Goal: Task Accomplishment & Management: Manage account settings

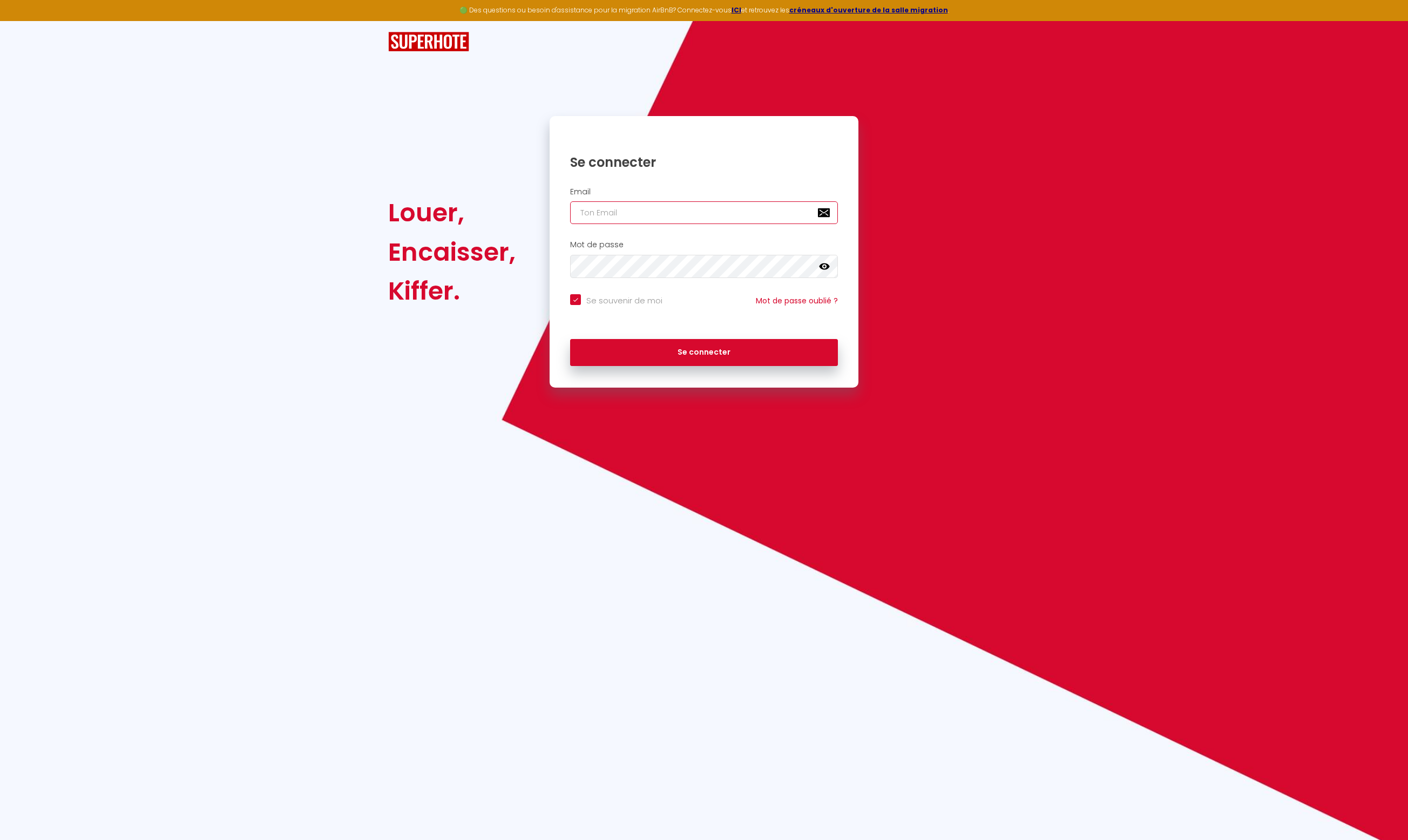
type input "[PERSON_NAME][EMAIL_ADDRESS][DOMAIN_NAME]"
click at [757, 352] on button "Se connecter" at bounding box center [703, 352] width 268 height 27
checkbox input "true"
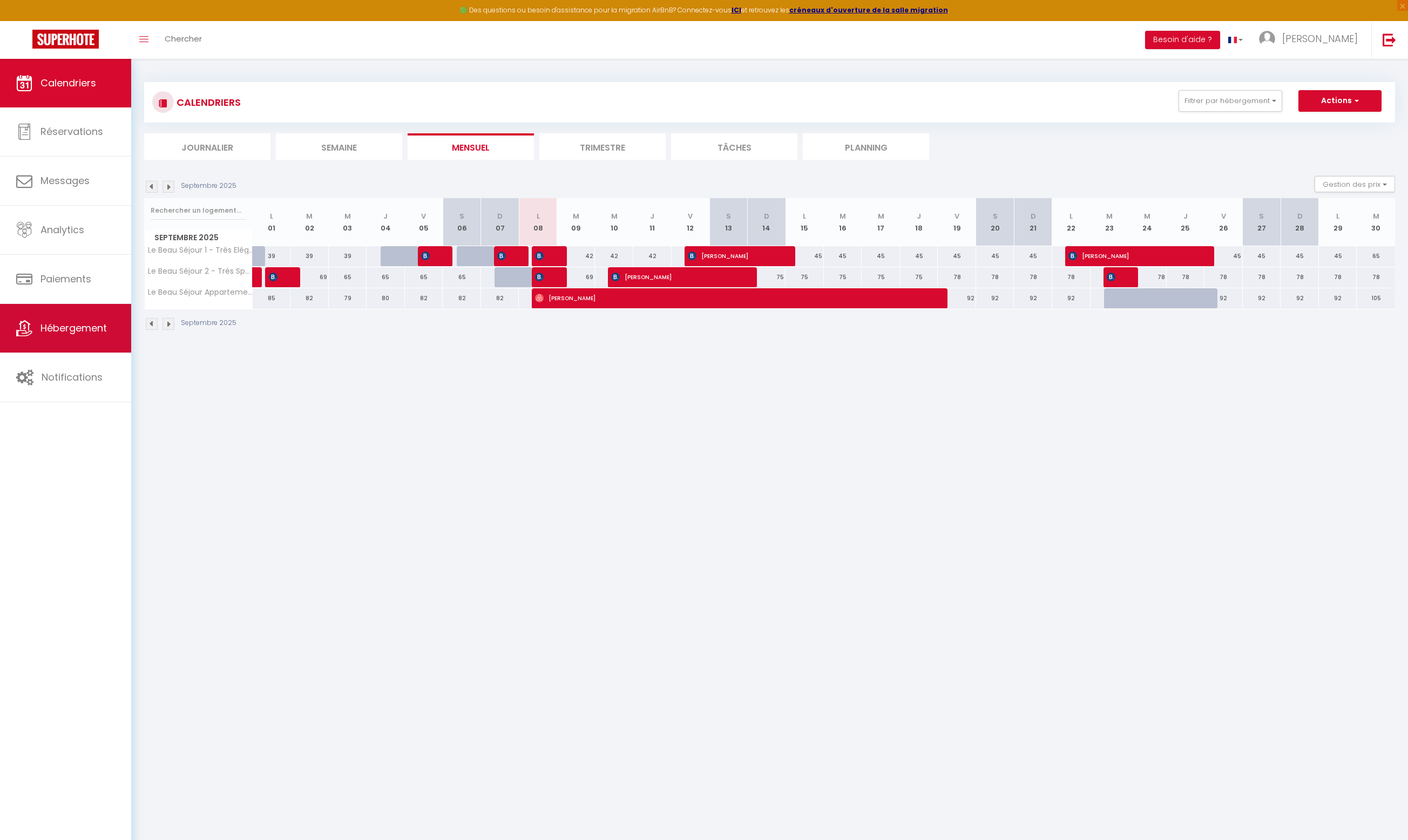
click at [63, 334] on span "Hébergement" at bounding box center [74, 328] width 67 height 14
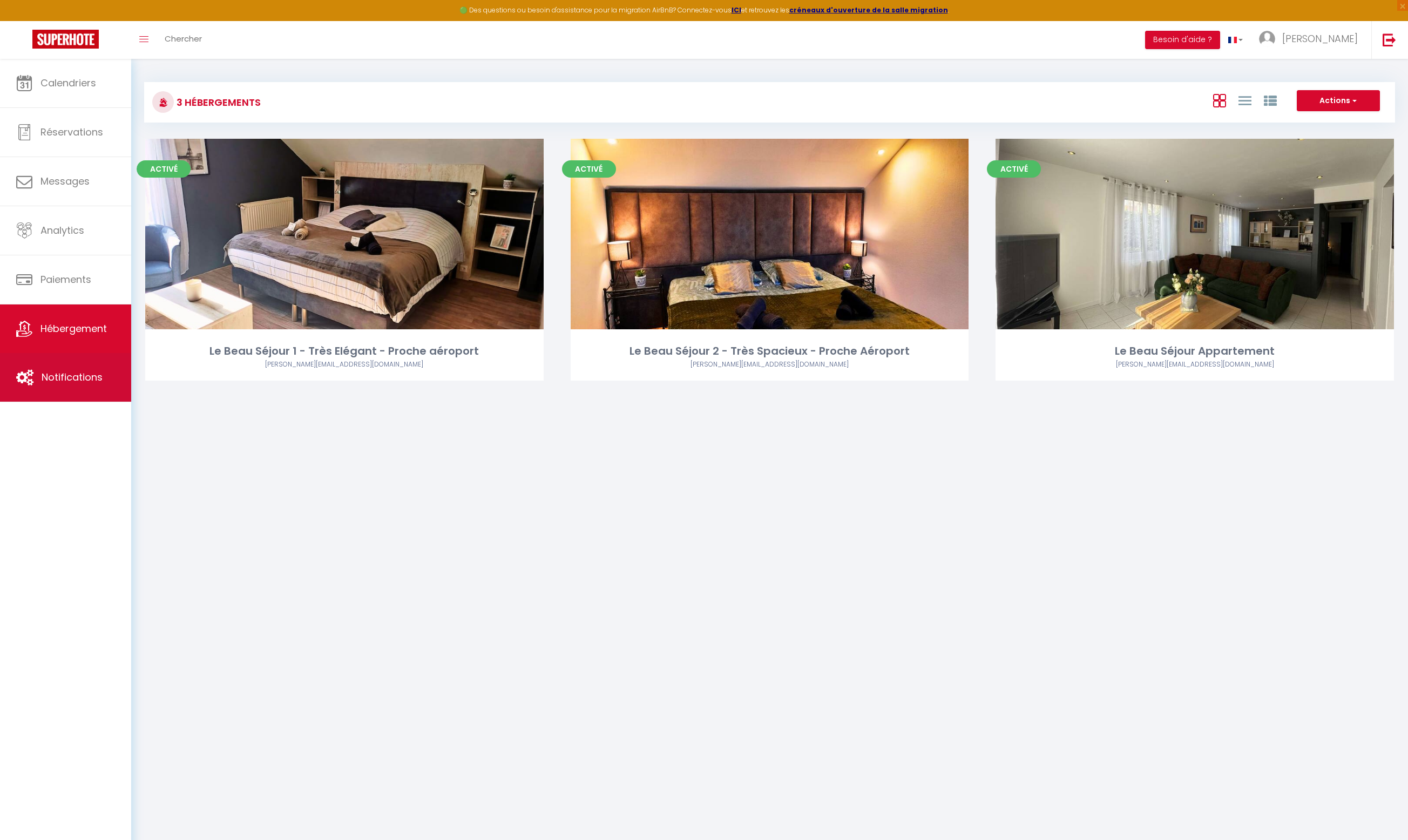
click at [70, 392] on link "Notifications" at bounding box center [66, 377] width 132 height 48
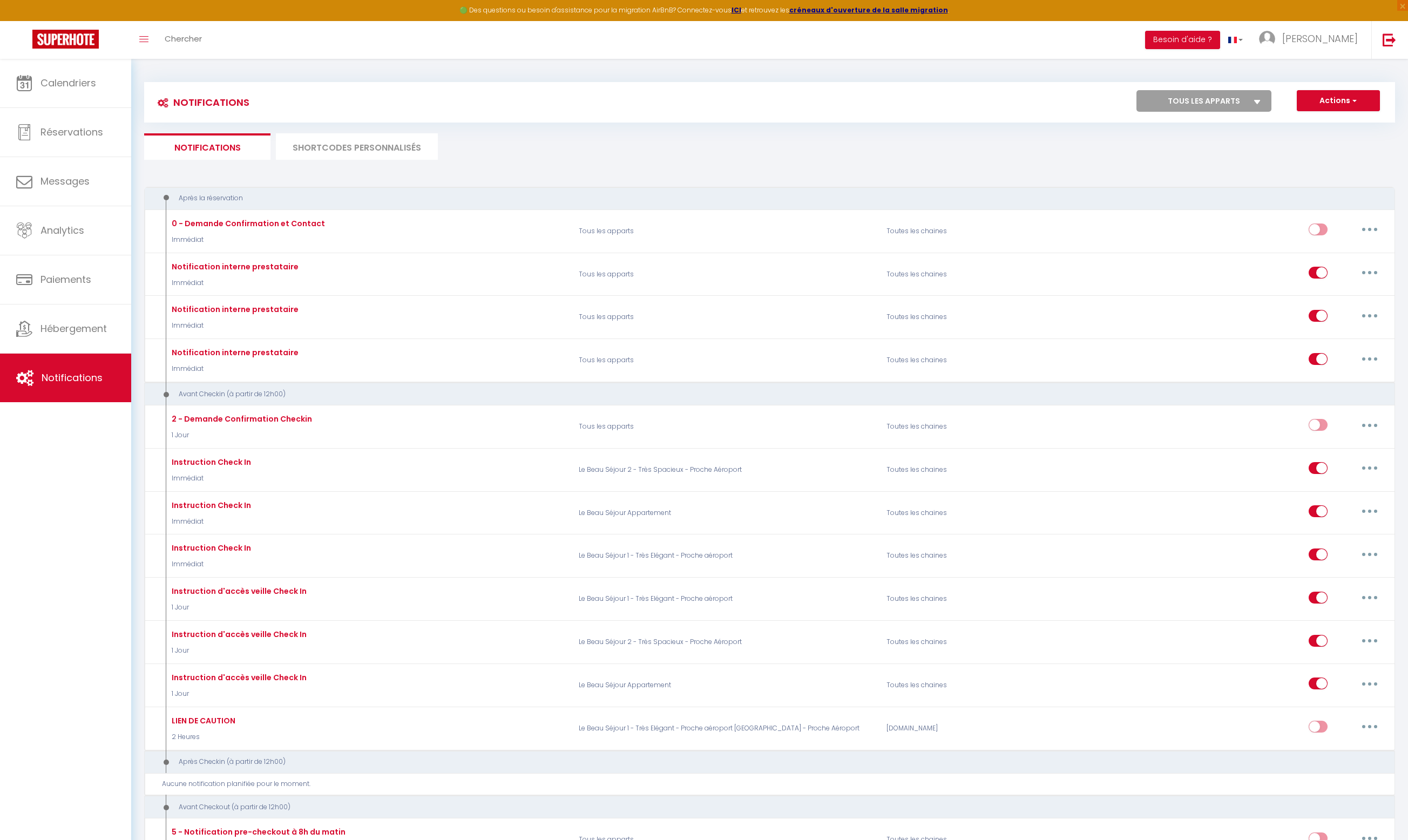
click at [1256, 100] on icon at bounding box center [1257, 102] width 6 height 5
click at [1256, 100] on select "Tous les apparts Le Beau Séjour 1 - Très Elégant - Proche aéroport [GEOGRAPHIC_…" at bounding box center [1204, 100] width 135 height 21
select select "63175"
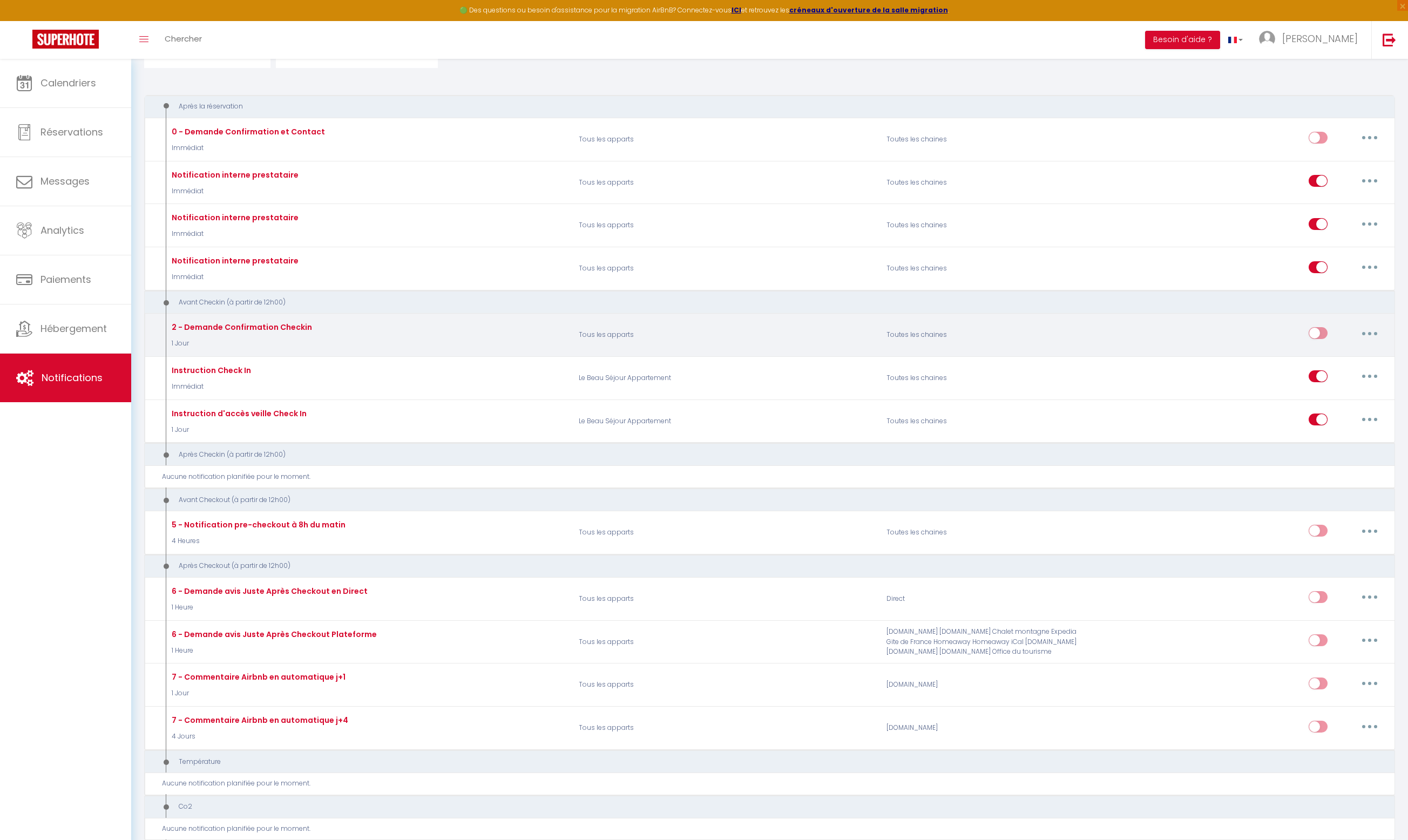
scroll to position [87, 0]
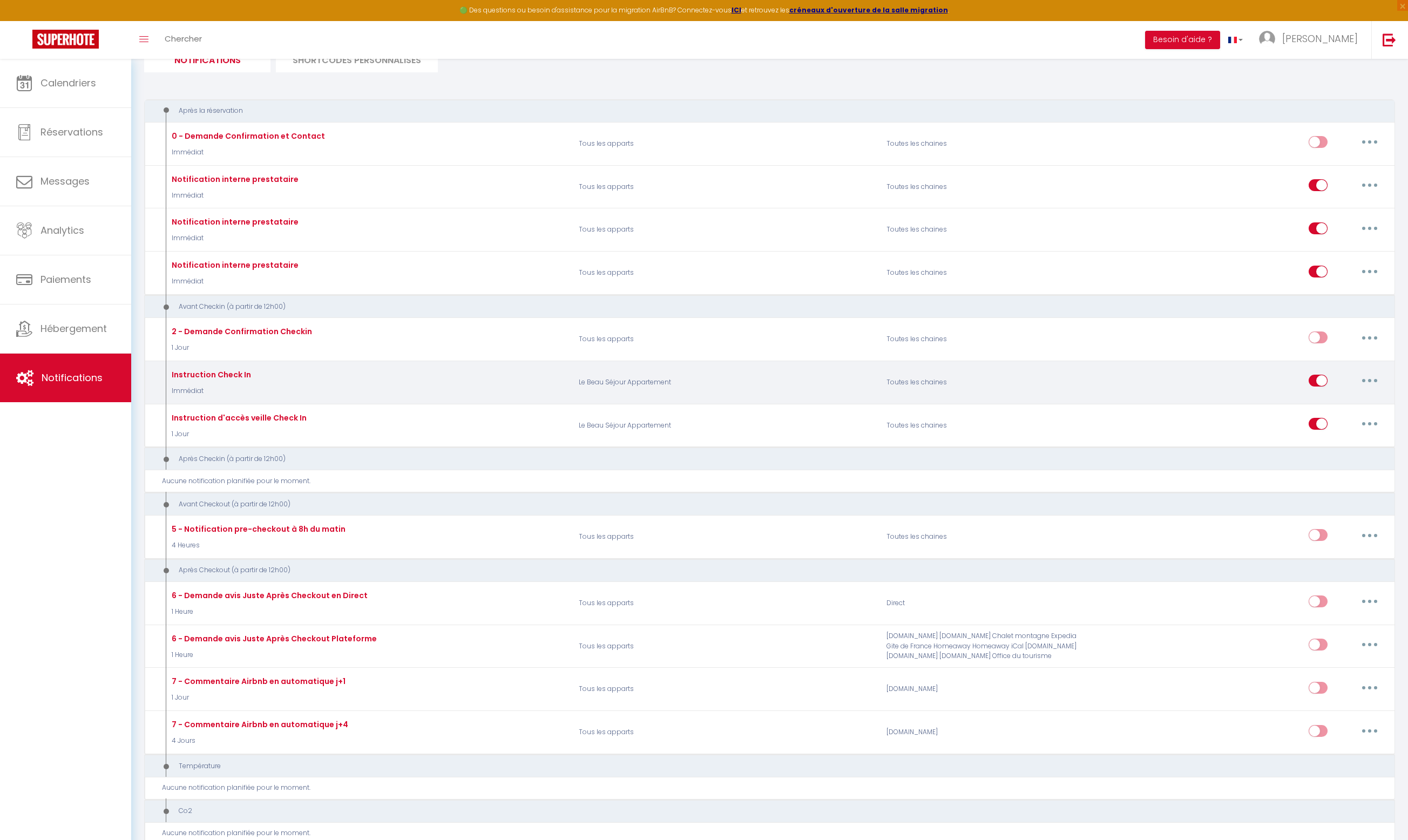
click at [1367, 382] on button "button" at bounding box center [1369, 381] width 31 height 18
click at [1331, 402] on link "Editer" at bounding box center [1341, 406] width 80 height 19
type input "Instruction Check In"
select select "Immédiat"
select select
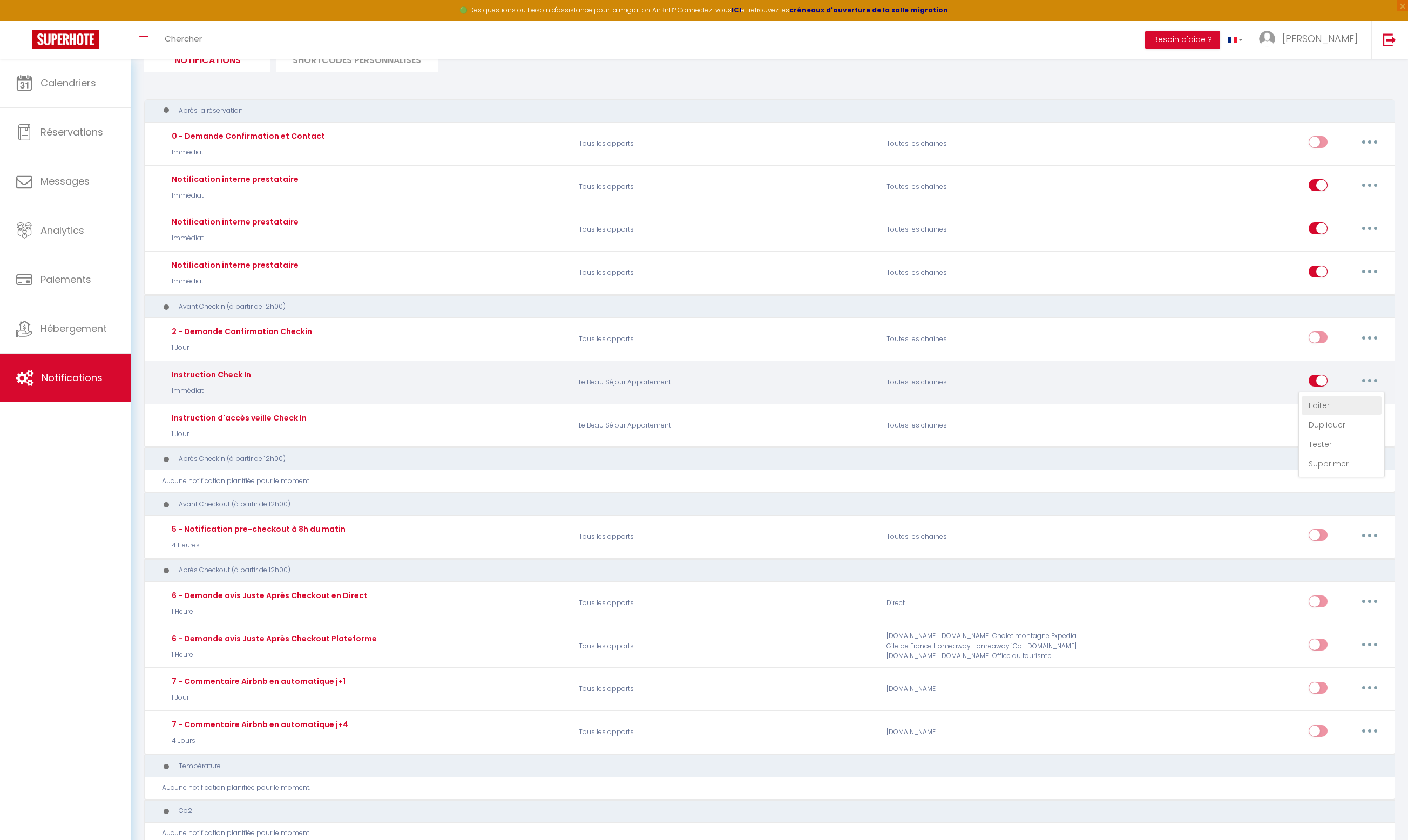
checkbox input "true"
checkbox input "false"
radio input "true"
type input "Instruction Check in [RENTAL:NAME][GUEST:NAME]"
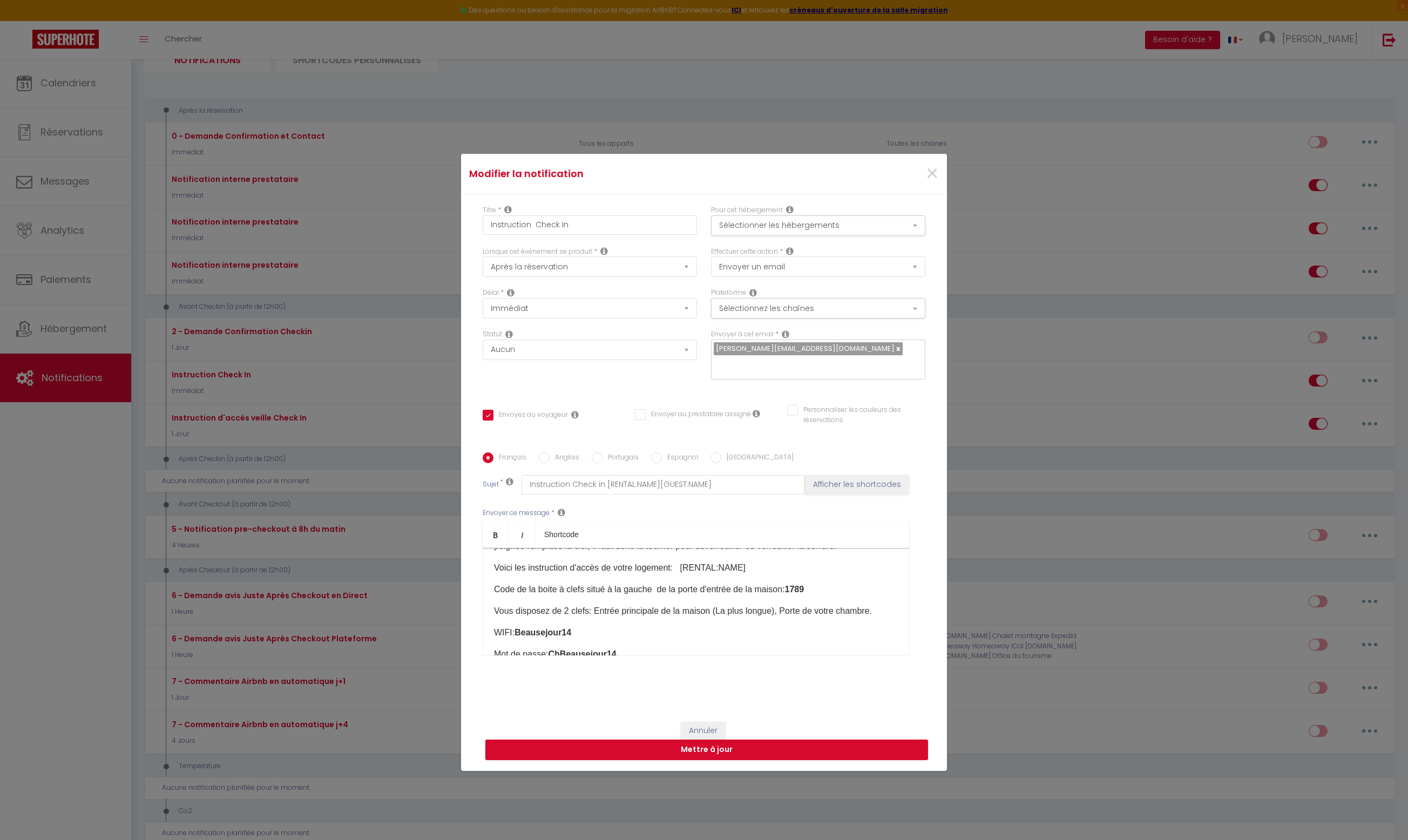
scroll to position [55, 0]
click at [804, 593] on strong "1789" at bounding box center [794, 588] width 19 height 9
click at [812, 752] on button "Mettre à jour" at bounding box center [707, 749] width 443 height 20
checkbox input "true"
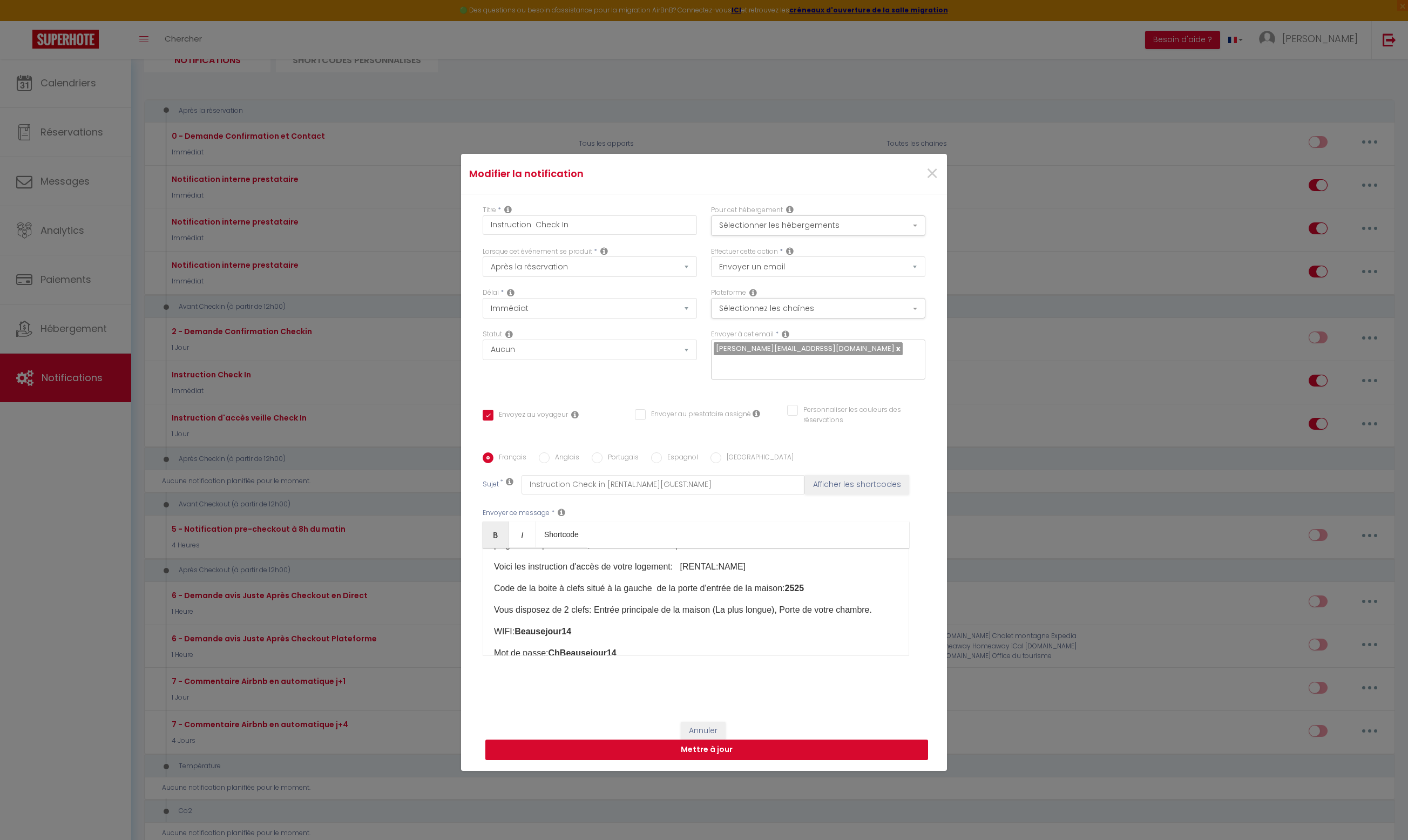
checkbox input "false"
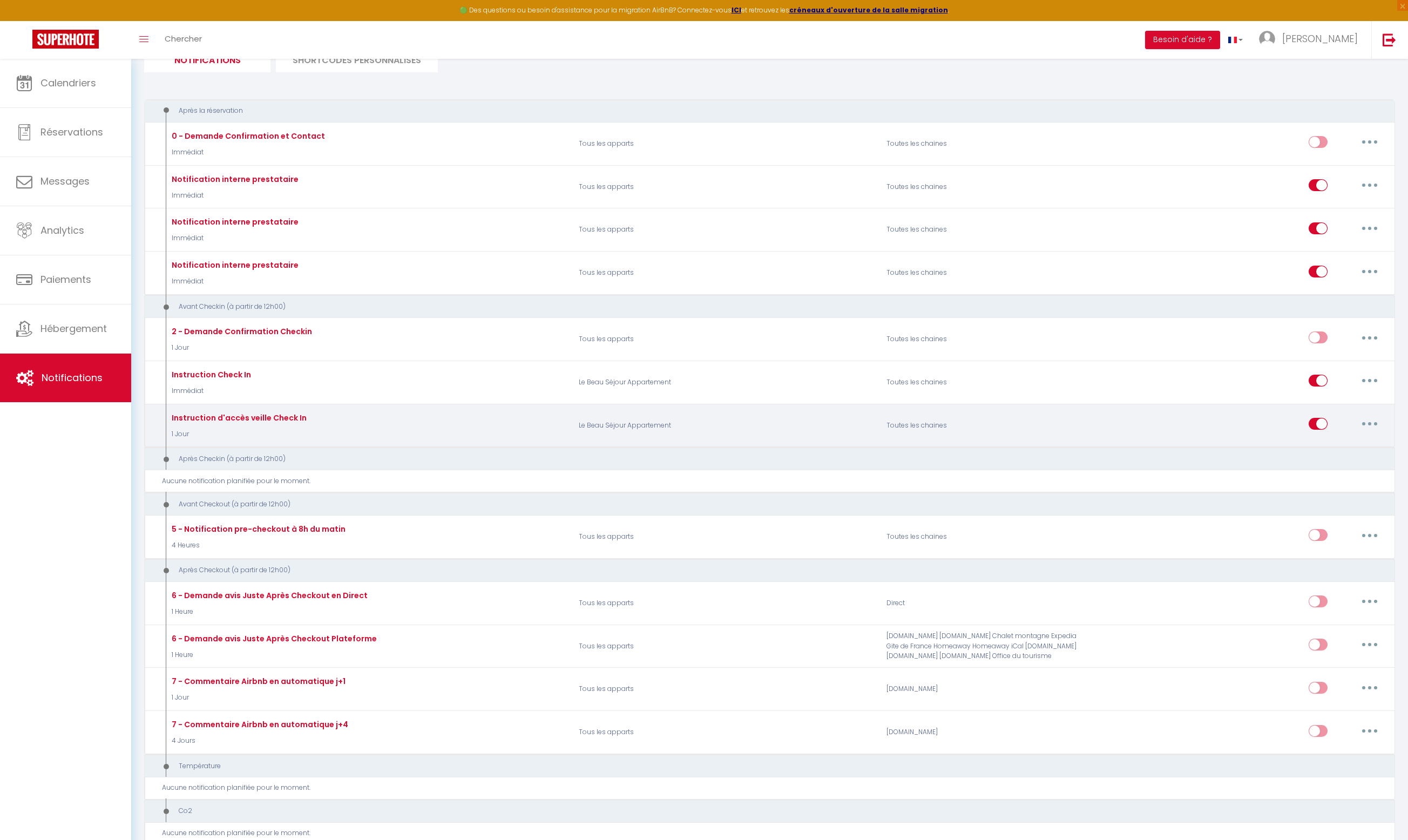
click at [1371, 422] on icon "button" at bounding box center [1369, 423] width 3 height 3
click at [1329, 448] on link "Editer" at bounding box center [1341, 448] width 80 height 19
type input "Instruction d'accès veille Check In"
select select "1 Jour"
select select
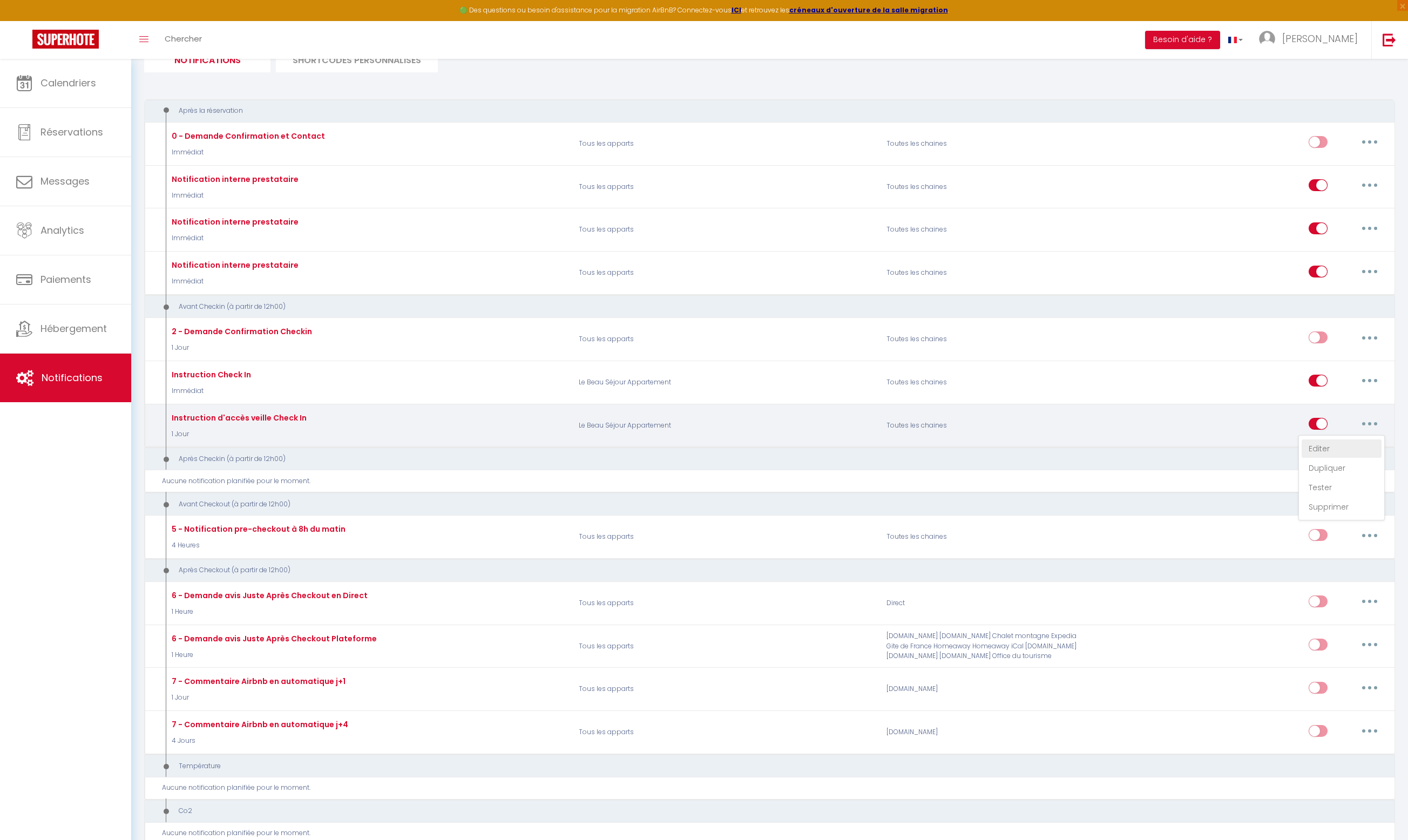
checkbox input "true"
checkbox input "false"
radio input "true"
type input "Instruction Check in [RENTAL:NAME][GUEST:NAME]"
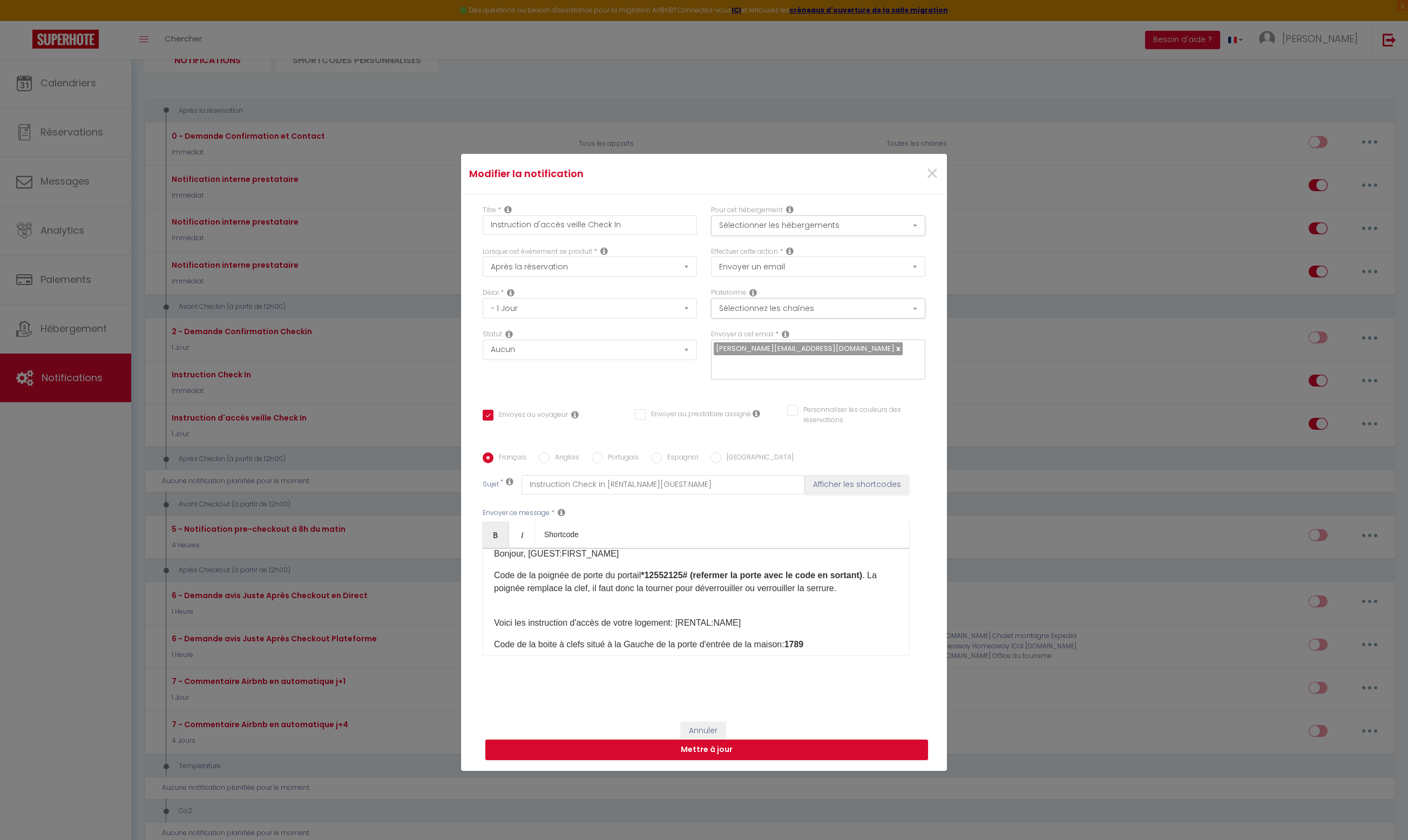
scroll to position [9, 0]
click at [804, 649] on strong "1789" at bounding box center [794, 647] width 19 height 9
click at [806, 750] on button "Mettre à jour" at bounding box center [707, 749] width 443 height 20
checkbox input "true"
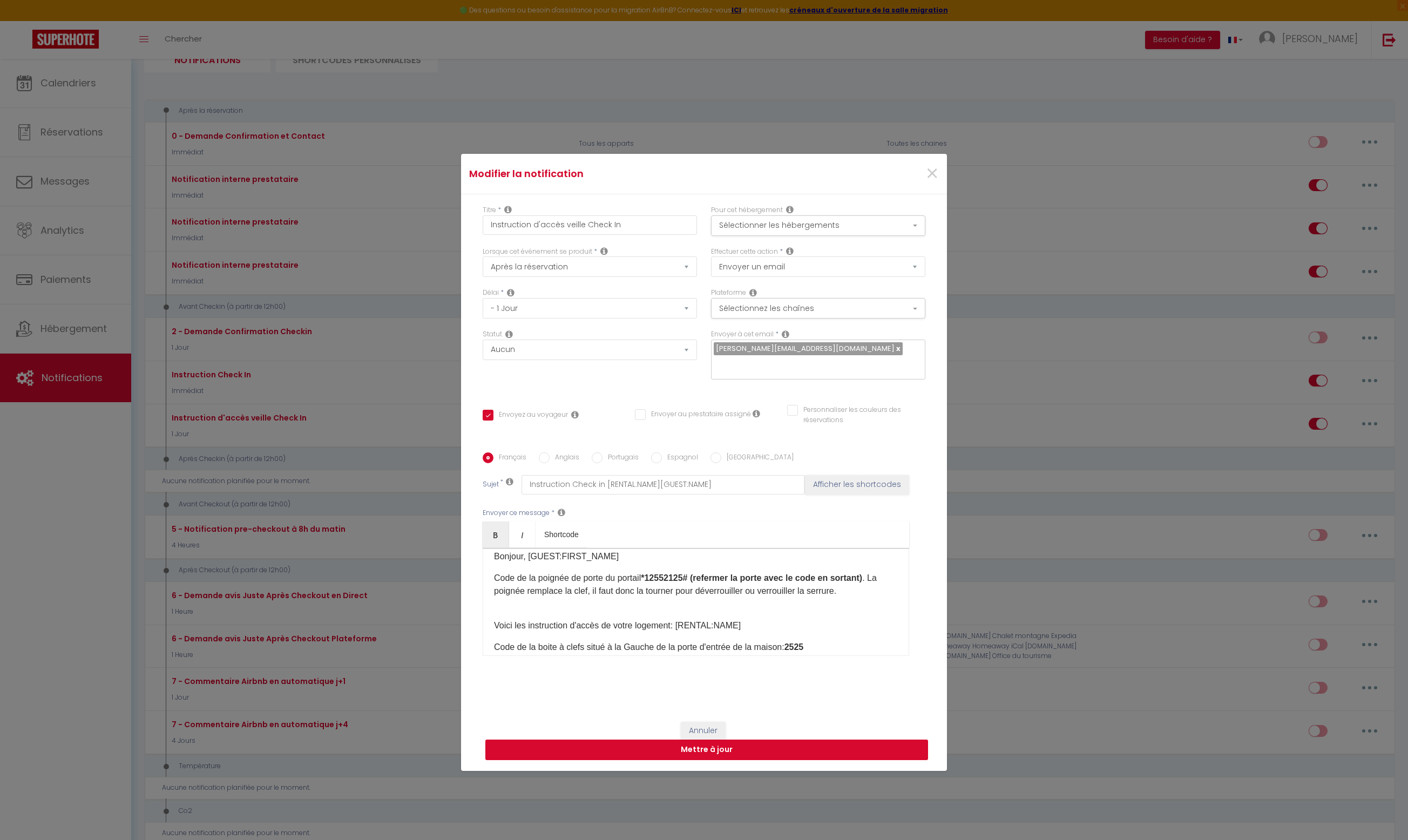
checkbox input "false"
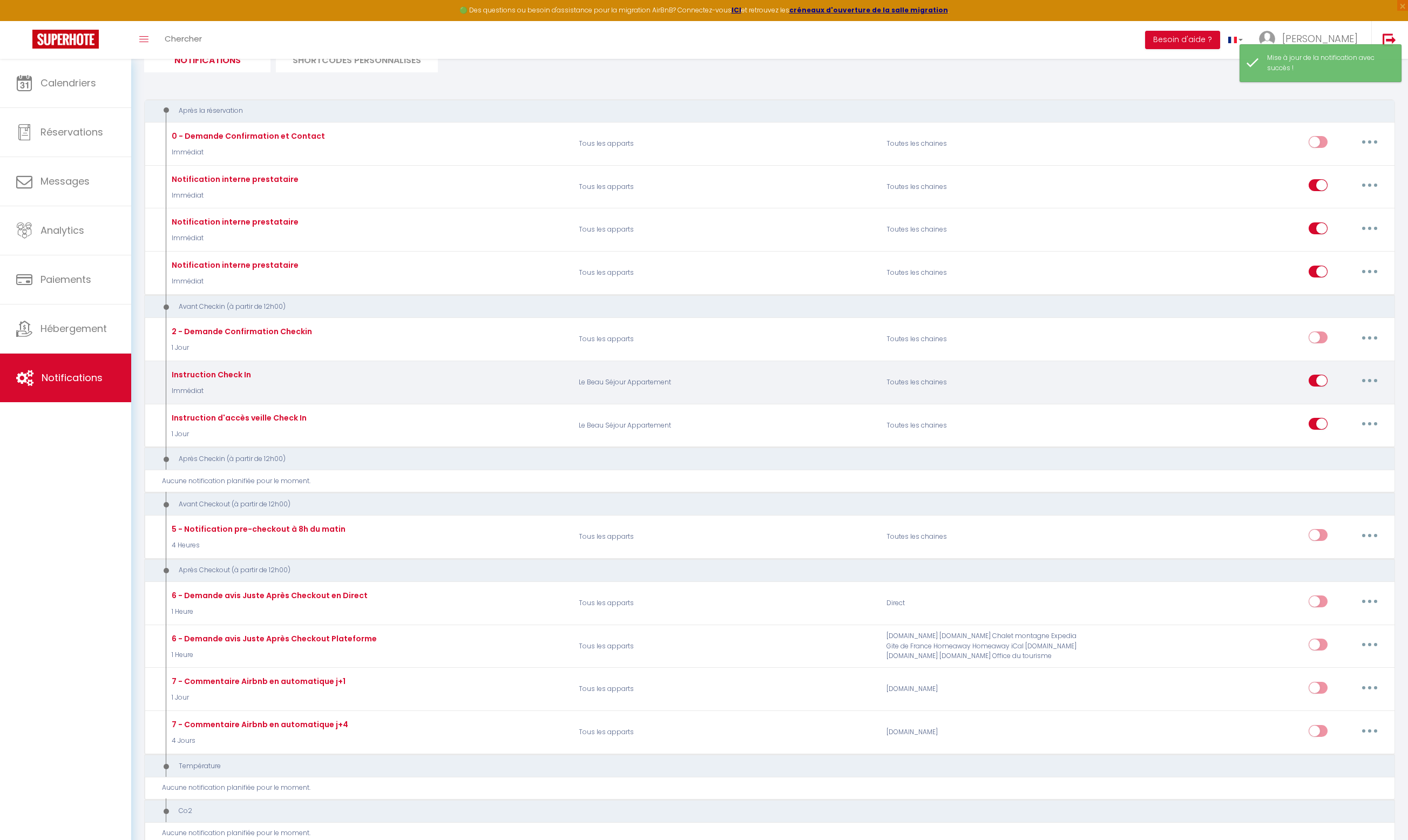
click at [1370, 379] on icon "button" at bounding box center [1369, 380] width 3 height 3
click at [1336, 405] on link "Editer" at bounding box center [1341, 406] width 80 height 19
type input "Instruction Check In"
select select "Immédiat"
select select
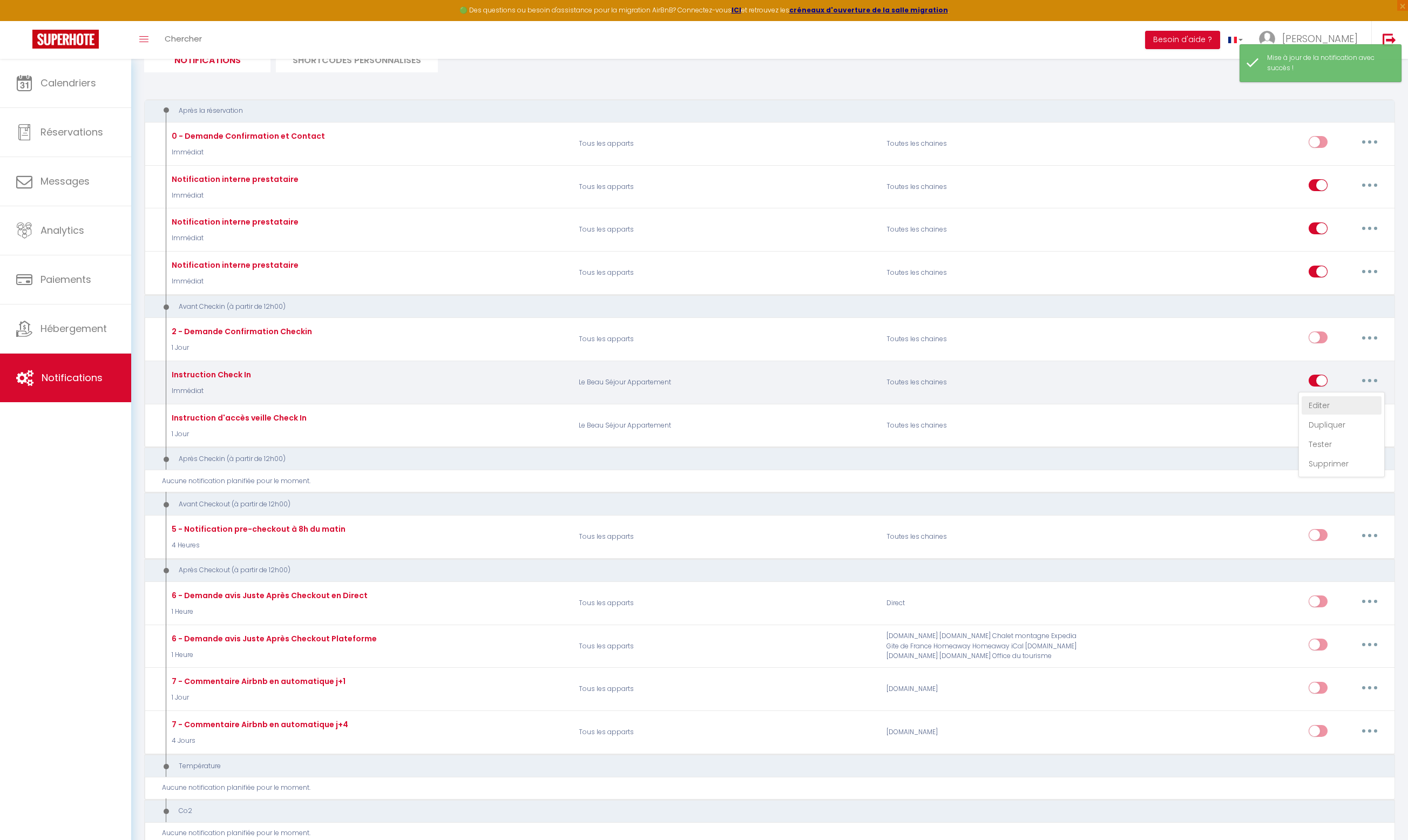
checkbox input "true"
checkbox input "false"
radio input "true"
type input "Instruction Check in [RENTAL:NAME][GUEST:NAME]"
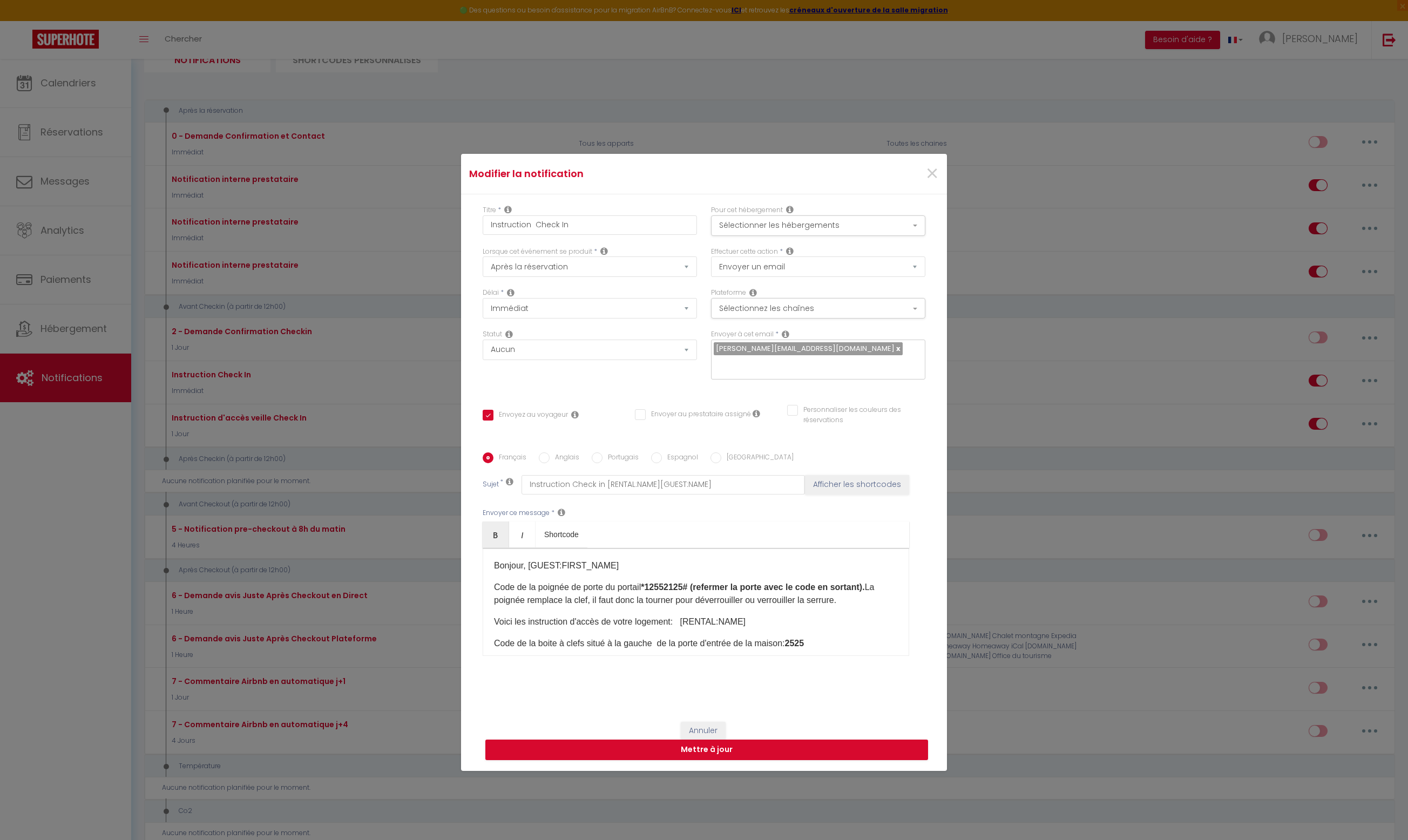
scroll to position [0, 0]
click at [545, 458] on input "Anglais" at bounding box center [545, 458] width 11 height 11
radio input "true"
checkbox input "true"
checkbox input "false"
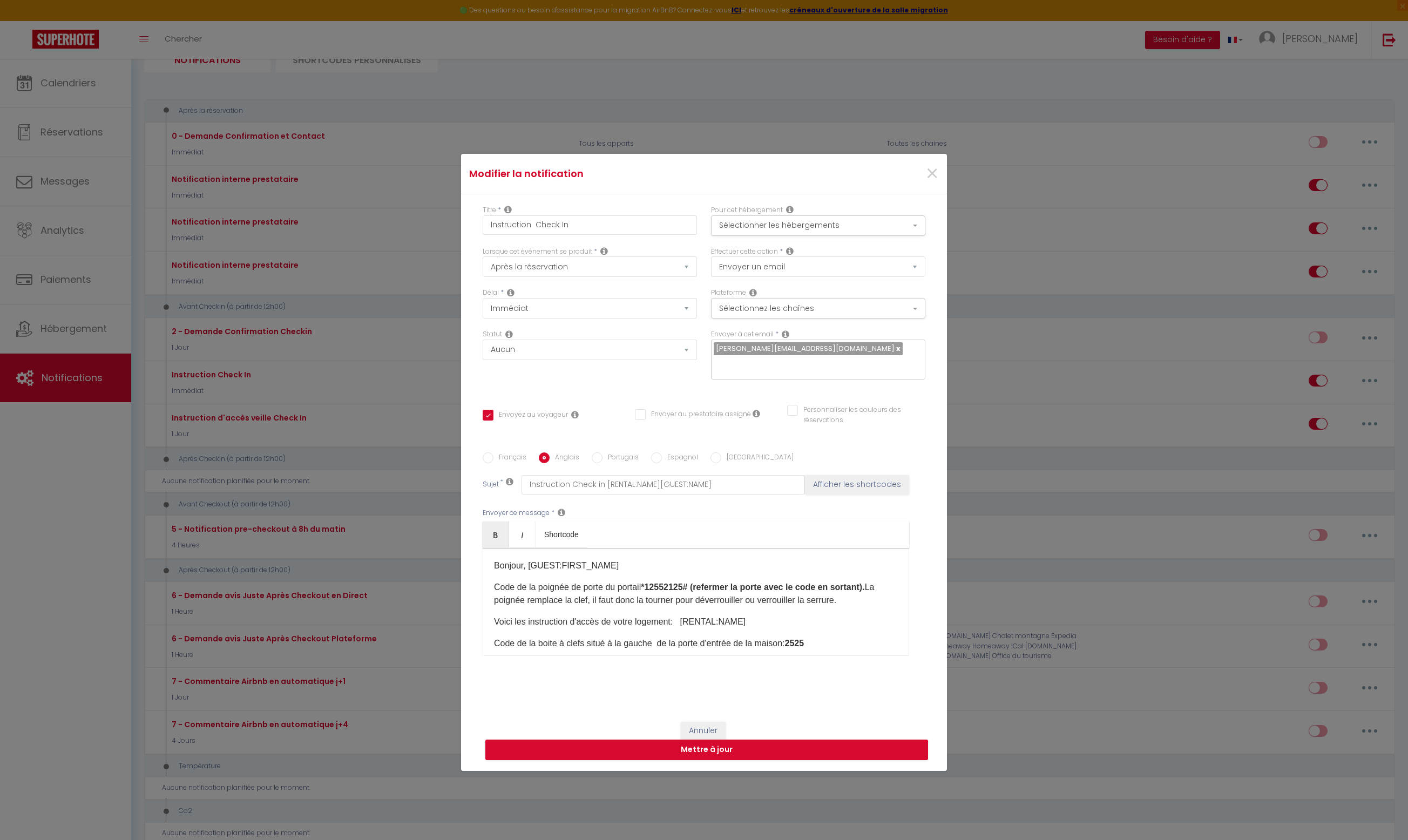
checkbox input "false"
type input "Acess instructions check in [GEOGRAPHIC_DATA] [RENTAL:NAME] [GUEST:NAME]"
click at [805, 649] on strong "1789" at bounding box center [795, 647] width 19 height 9
click at [654, 458] on input "Espagnol" at bounding box center [657, 458] width 11 height 11
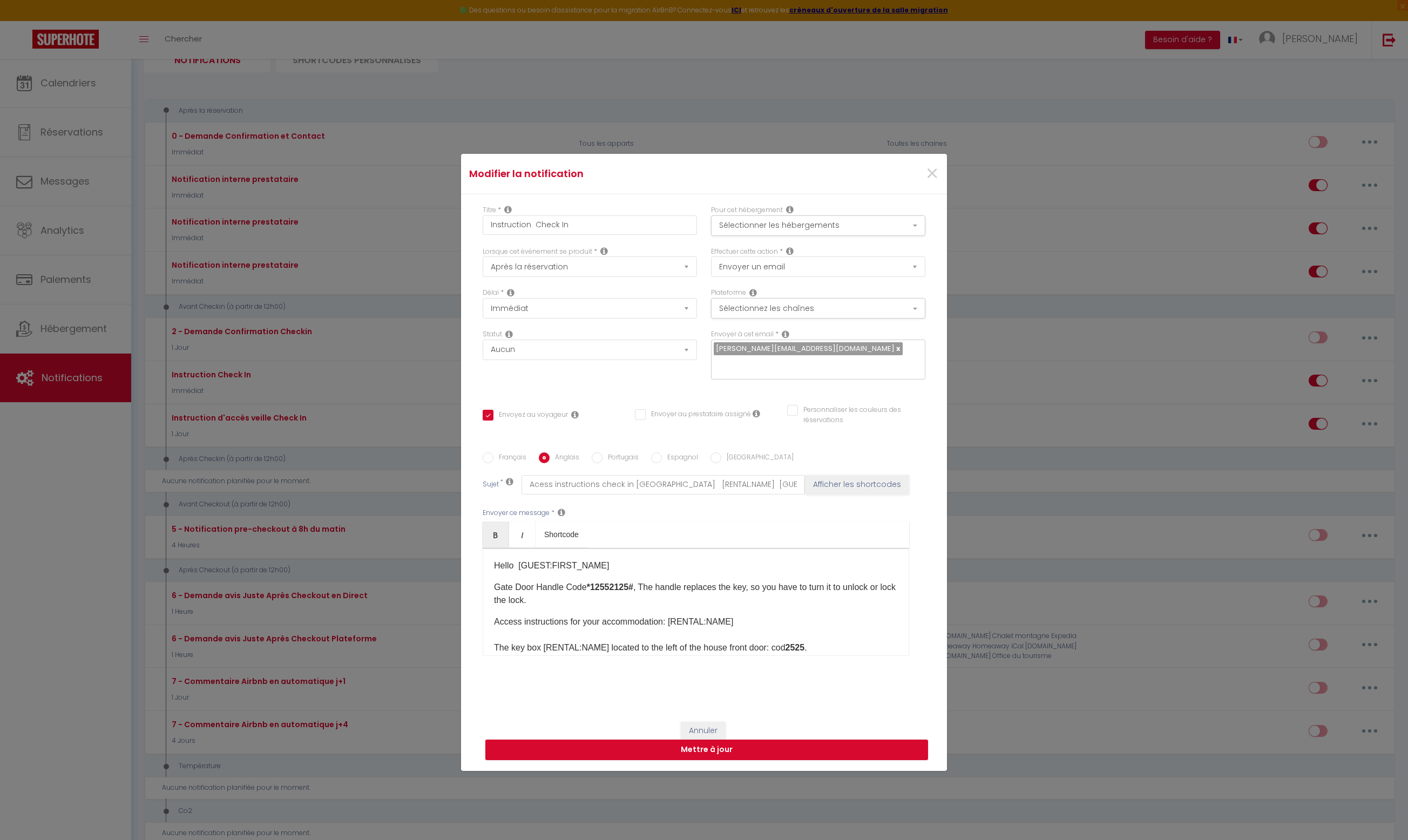
radio input "true"
checkbox input "true"
checkbox input "false"
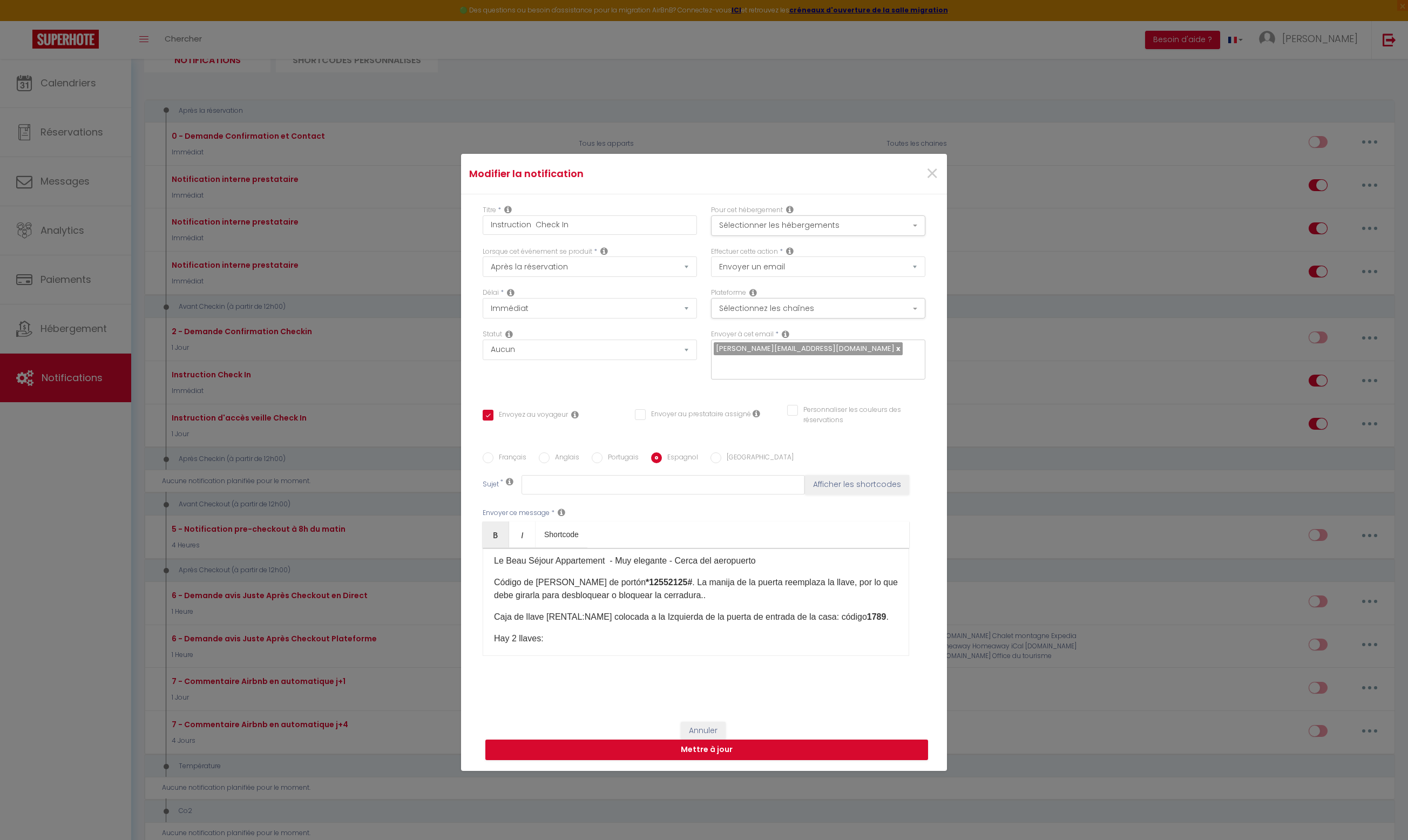
scroll to position [35, 0]
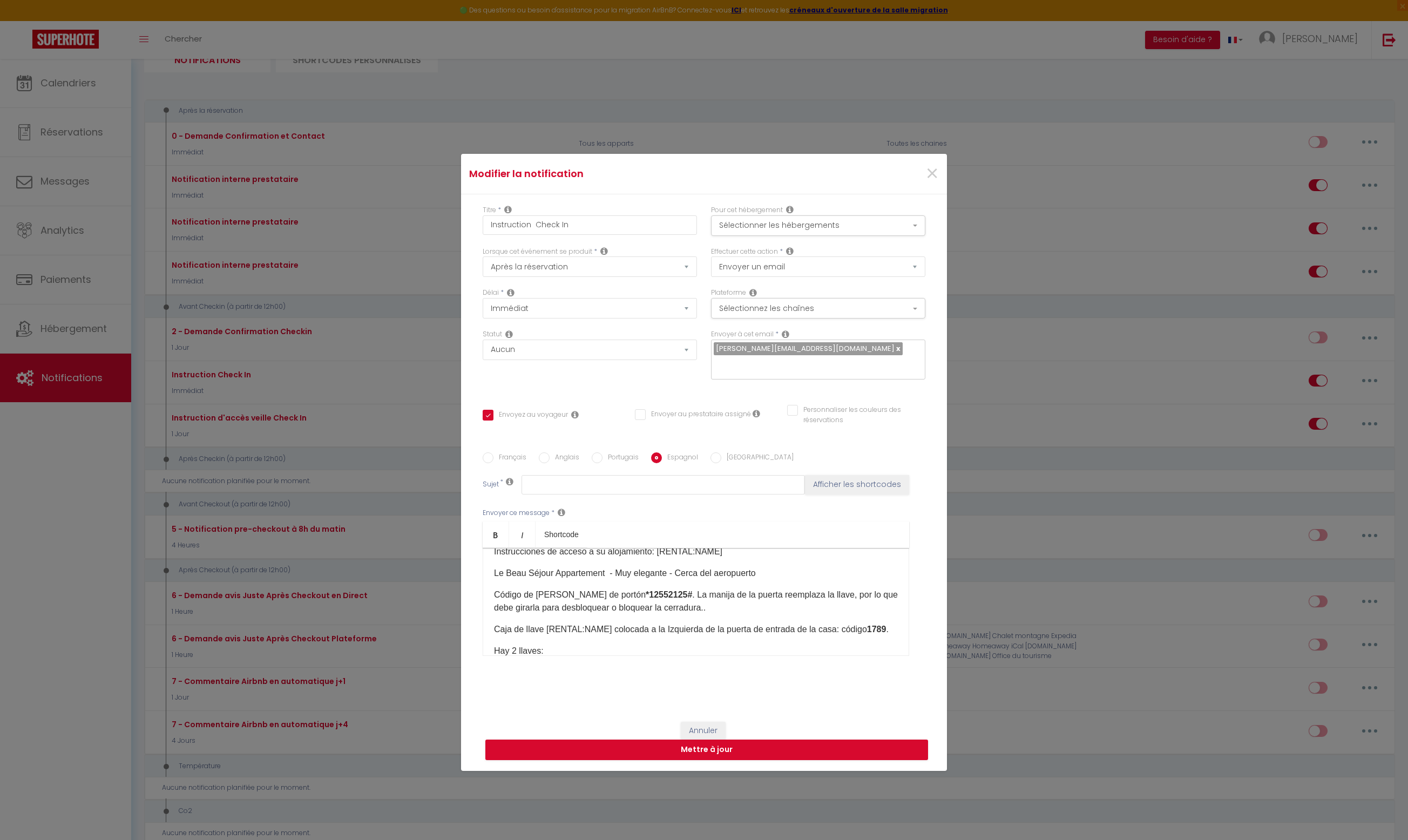
click at [882, 629] on b "1789" at bounding box center [876, 629] width 19 height 9
click at [815, 748] on button "Mettre à jour" at bounding box center [707, 749] width 443 height 20
checkbox input "true"
checkbox input "false"
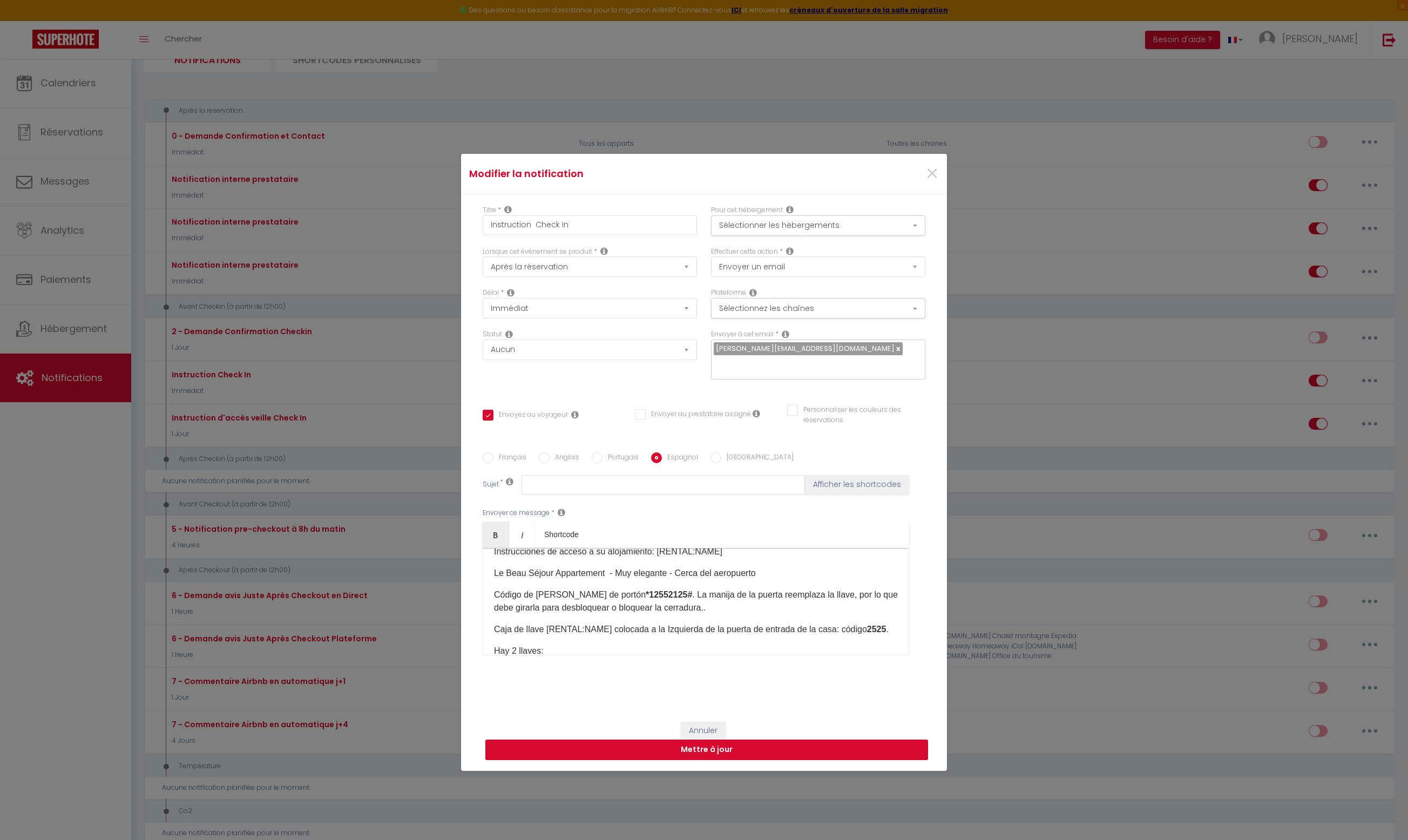
checkbox input "false"
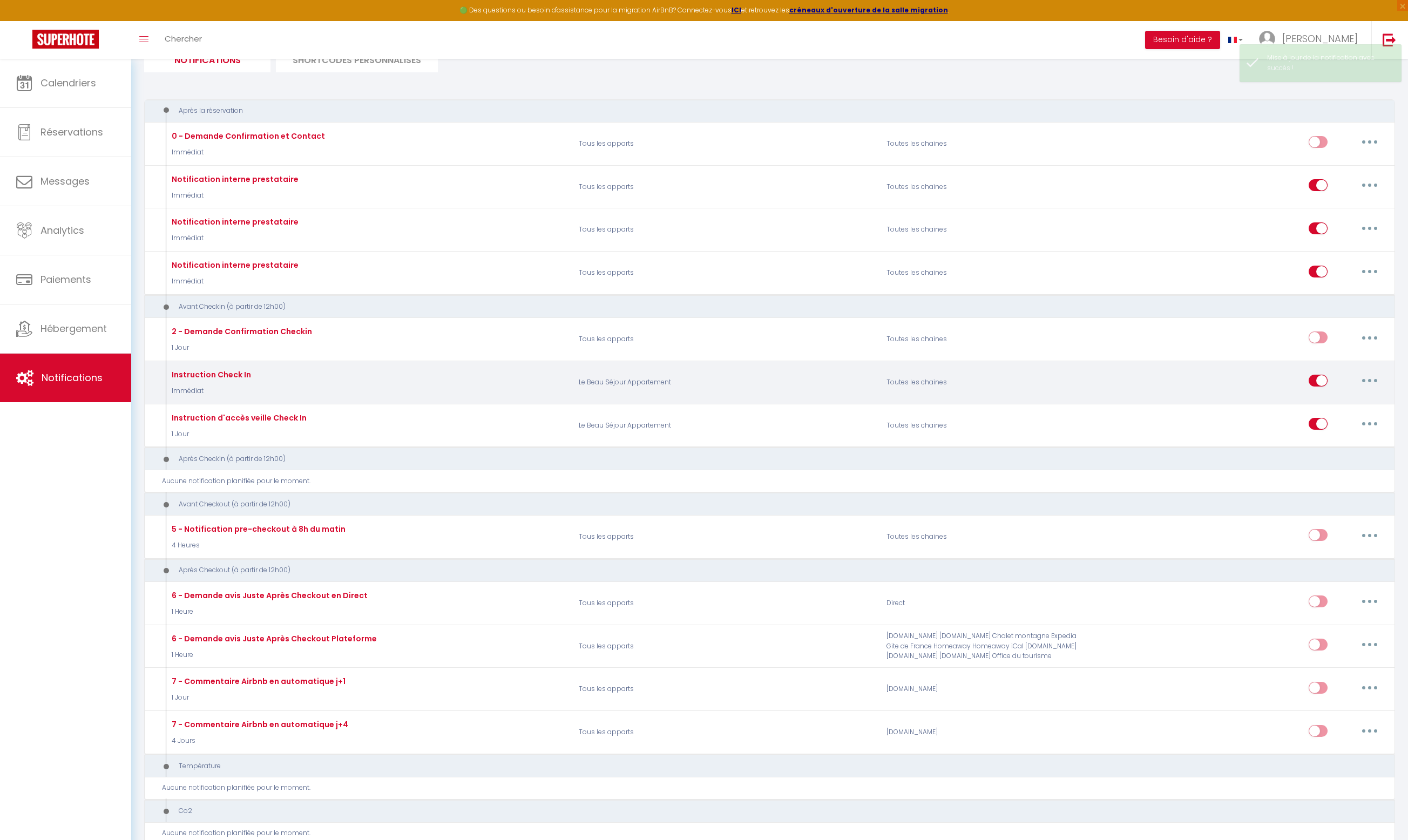
click at [1367, 379] on button "button" at bounding box center [1369, 381] width 31 height 18
click at [1322, 407] on link "Editer" at bounding box center [1341, 406] width 80 height 19
type input "Instruction Check In"
select select "Immédiat"
select select
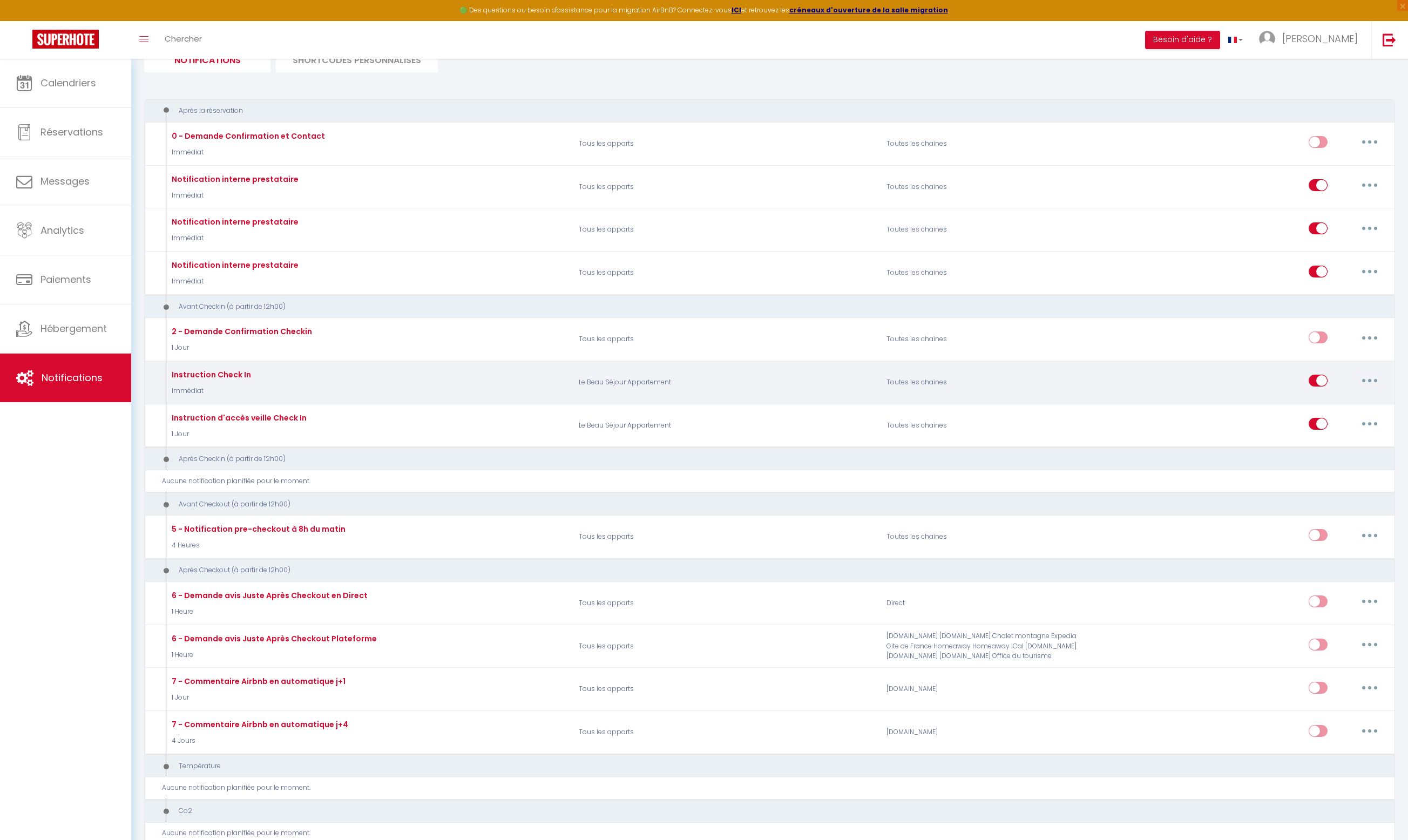
checkbox input "true"
checkbox input "false"
radio input "true"
type input "Instruction Check in [RENTAL:NAME][GUEST:NAME]"
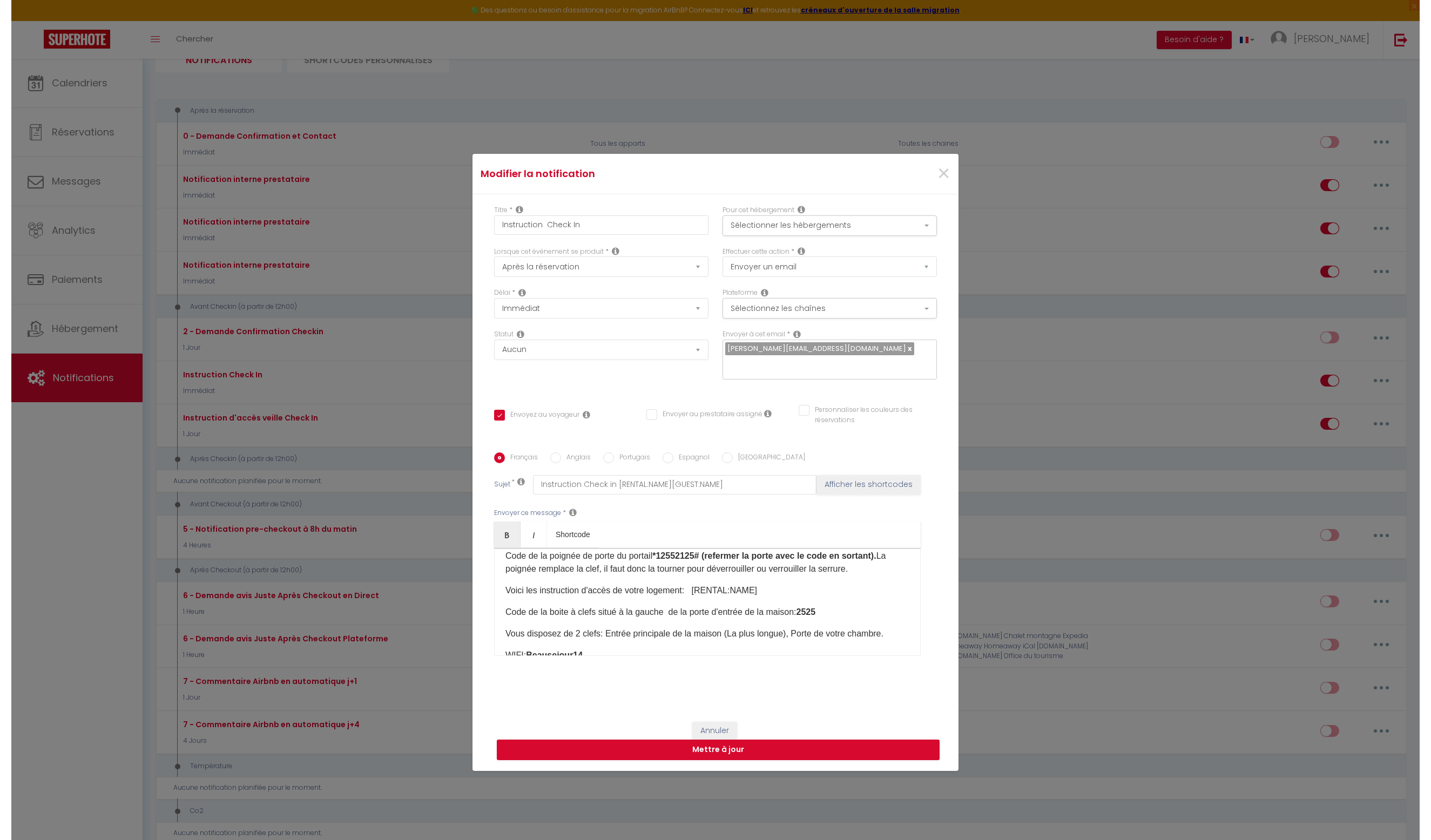
scroll to position [31, 0]
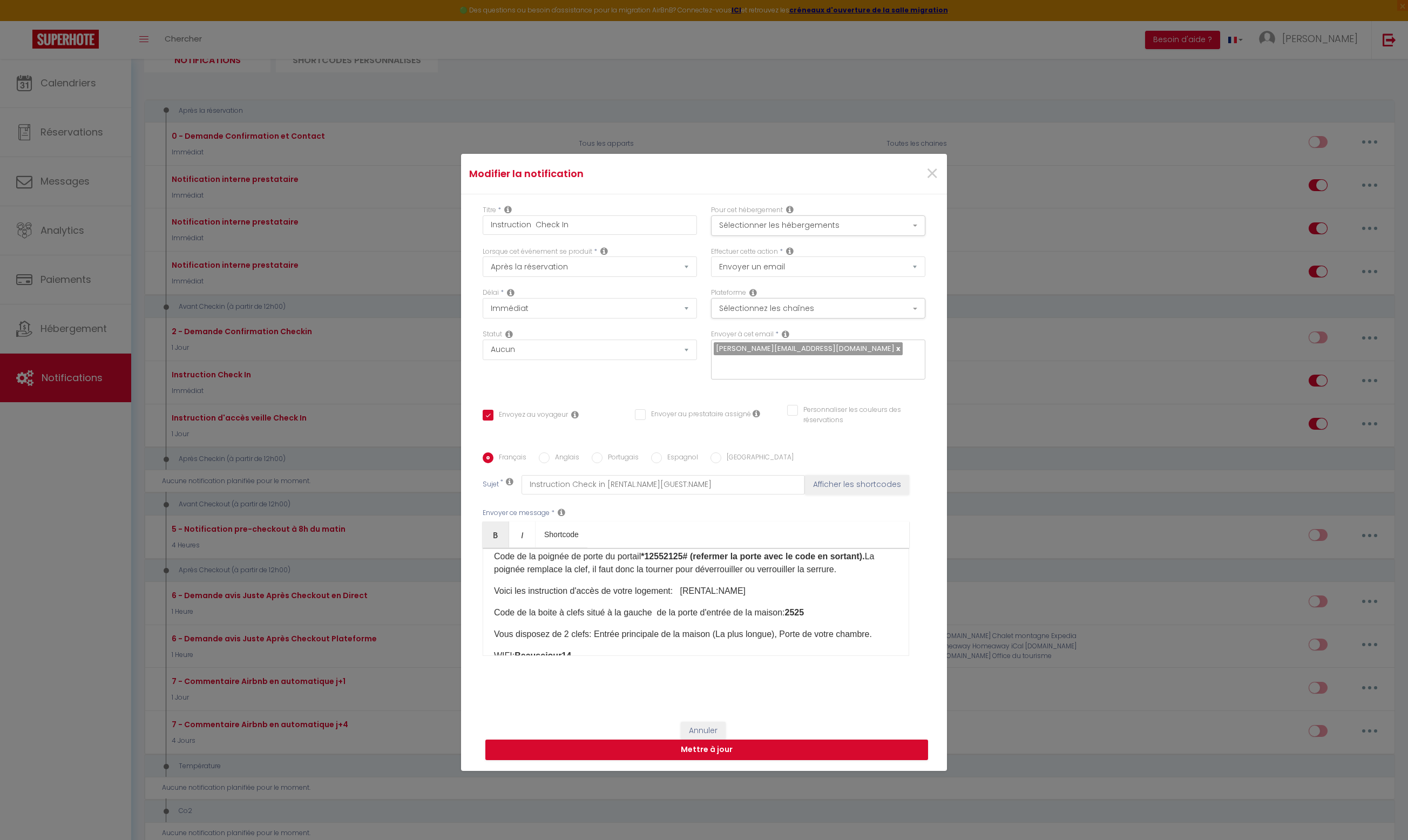
click at [546, 459] on input "Anglais" at bounding box center [545, 458] width 11 height 11
radio input "true"
checkbox input "true"
checkbox input "false"
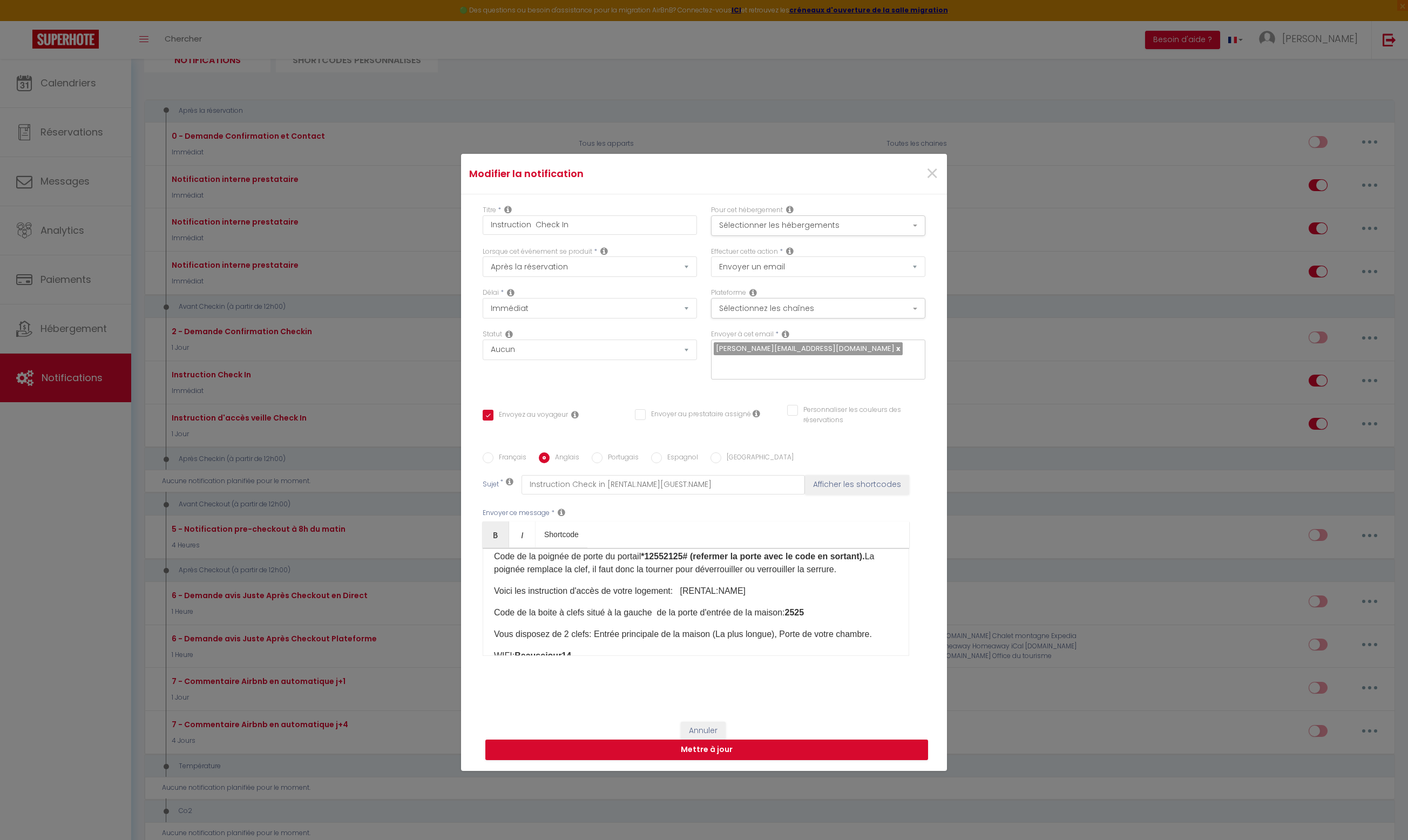
type input "Acess instructions check in [GEOGRAPHIC_DATA] [RENTAL:NAME] [GUEST:NAME]"
click at [655, 458] on input "Espagnol" at bounding box center [657, 458] width 11 height 11
radio input "true"
checkbox input "true"
checkbox input "false"
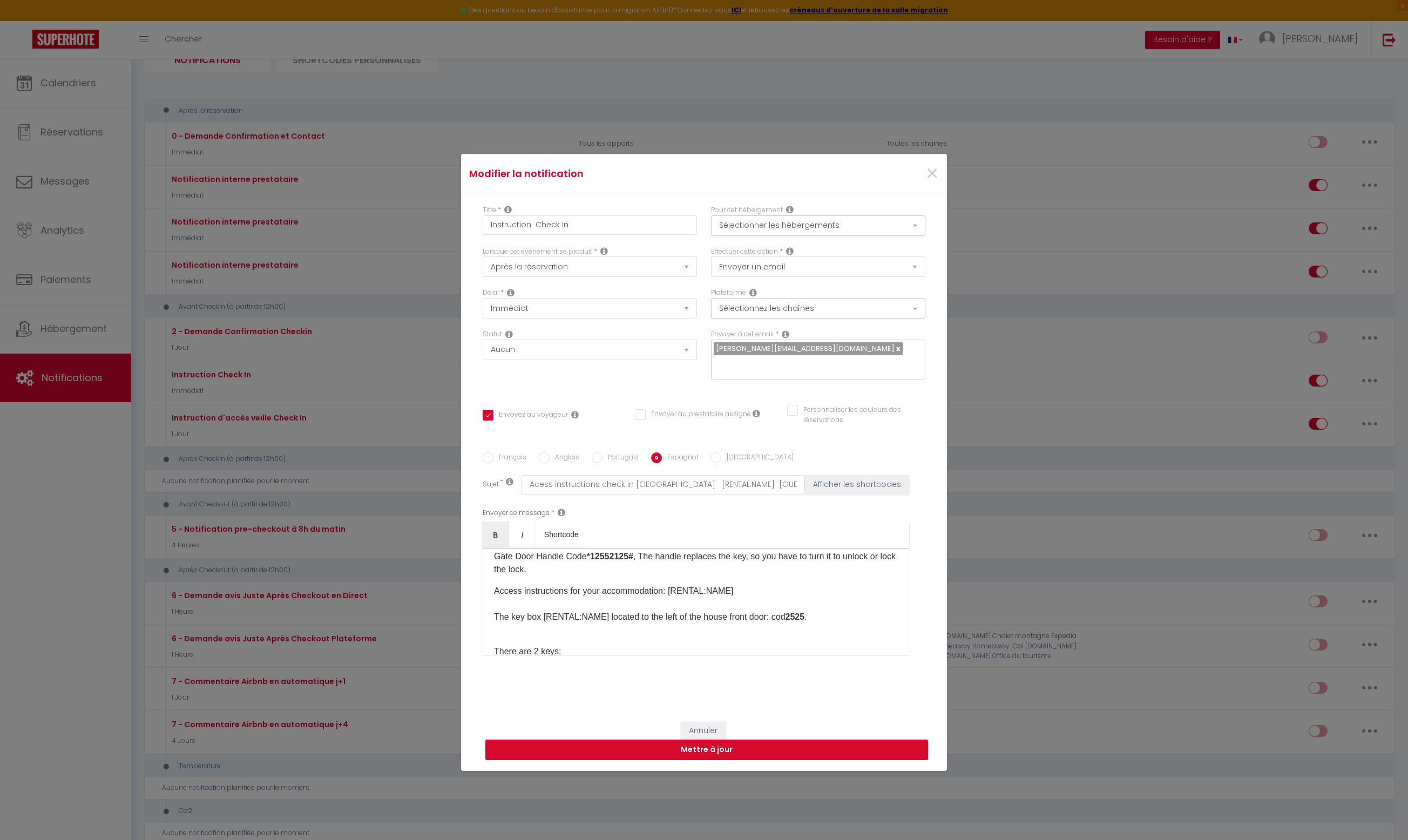
checkbox input "false"
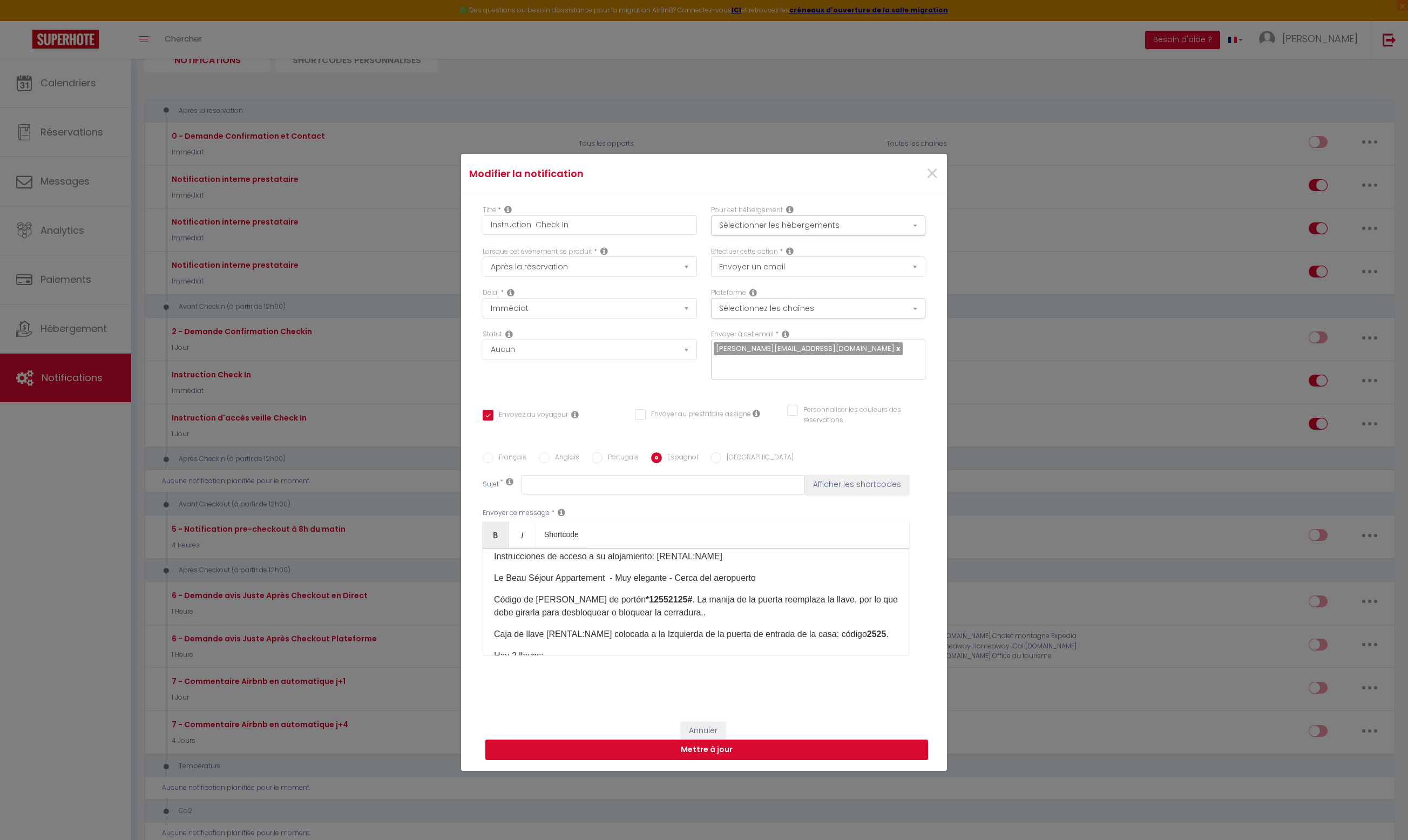
click at [778, 752] on button "Mettre à jour" at bounding box center [707, 749] width 443 height 20
checkbox input "true"
checkbox input "false"
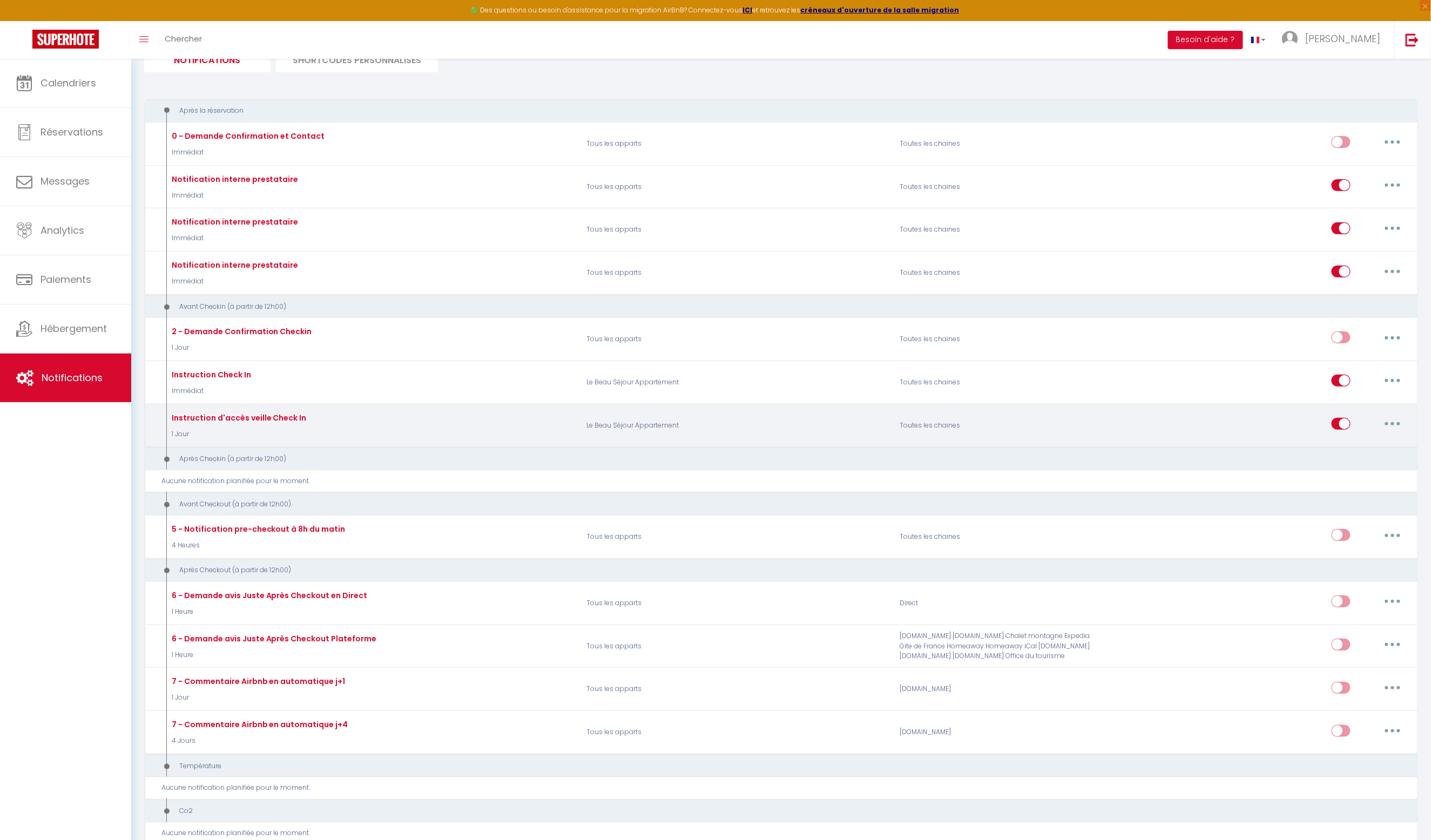
click at [1387, 425] on button "button" at bounding box center [1392, 423] width 31 height 18
click at [1350, 445] on link "Editer" at bounding box center [1364, 448] width 80 height 19
type input "Instruction d'accès veille Check In"
select select "1 Jour"
select select
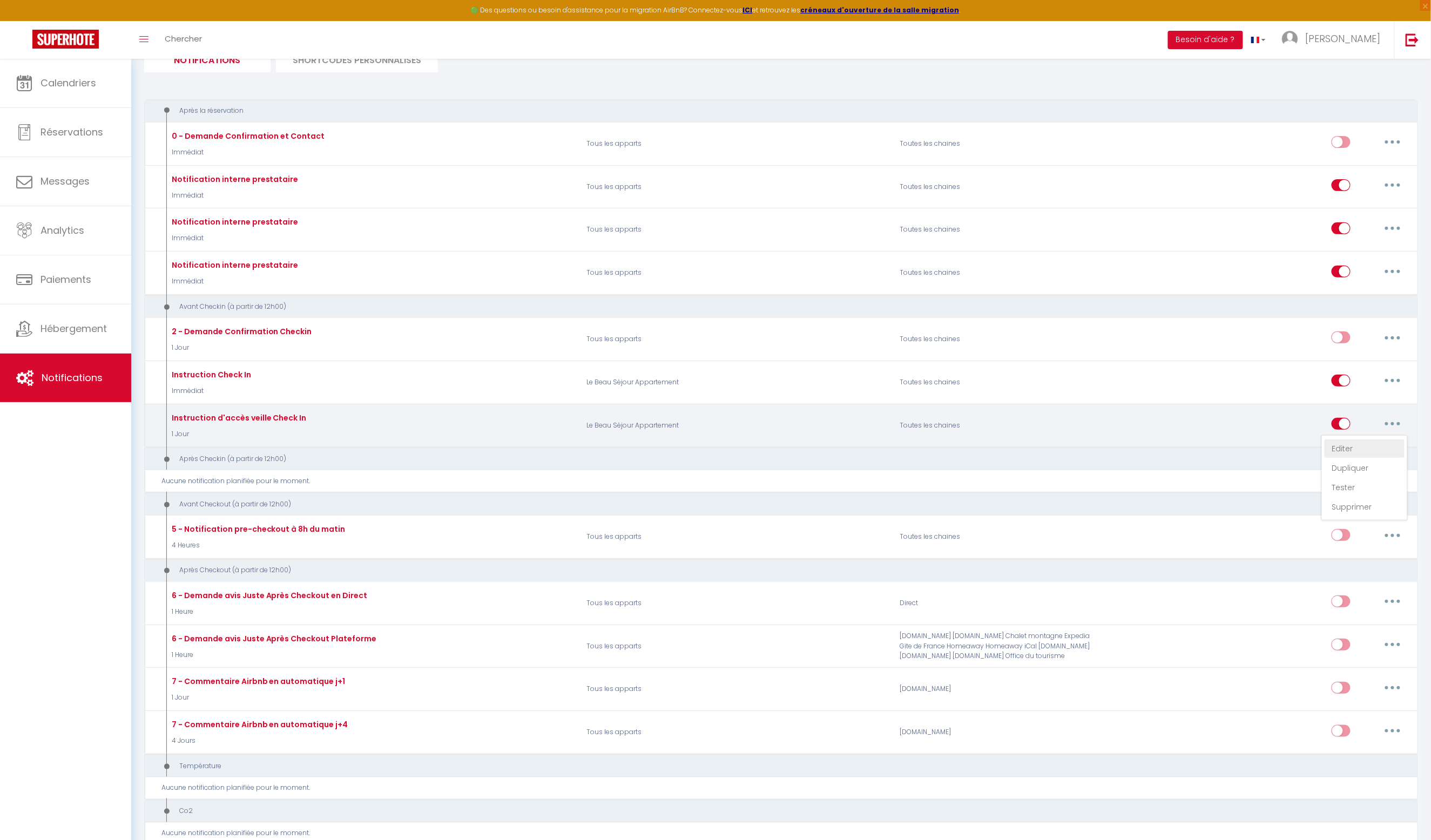
checkbox input "true"
checkbox input "false"
radio input "true"
type input "Instruction Check in [RENTAL:NAME][GUEST:NAME]"
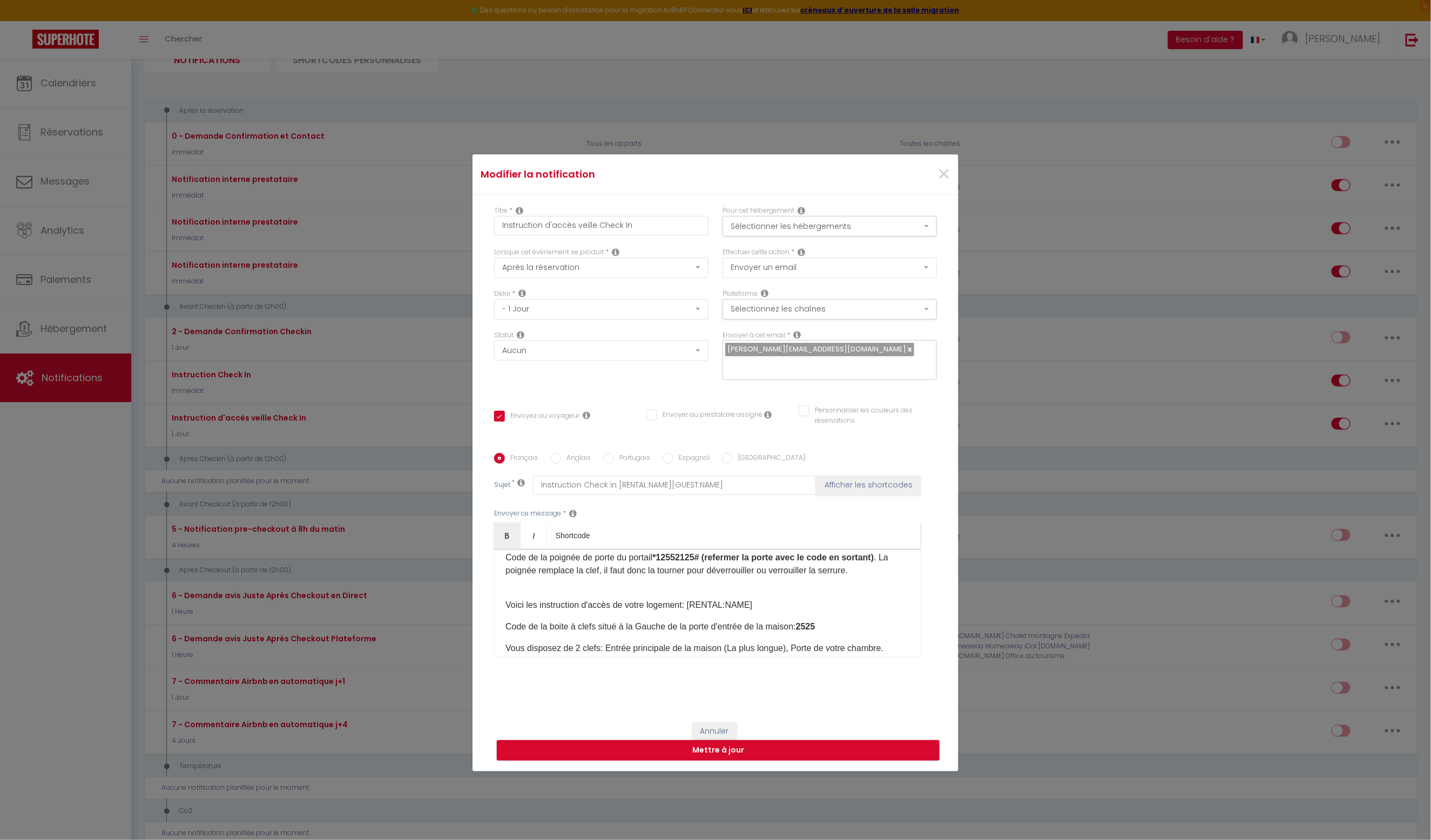
click at [558, 458] on input "Anglais" at bounding box center [556, 458] width 11 height 11
radio input "true"
checkbox input "true"
checkbox input "false"
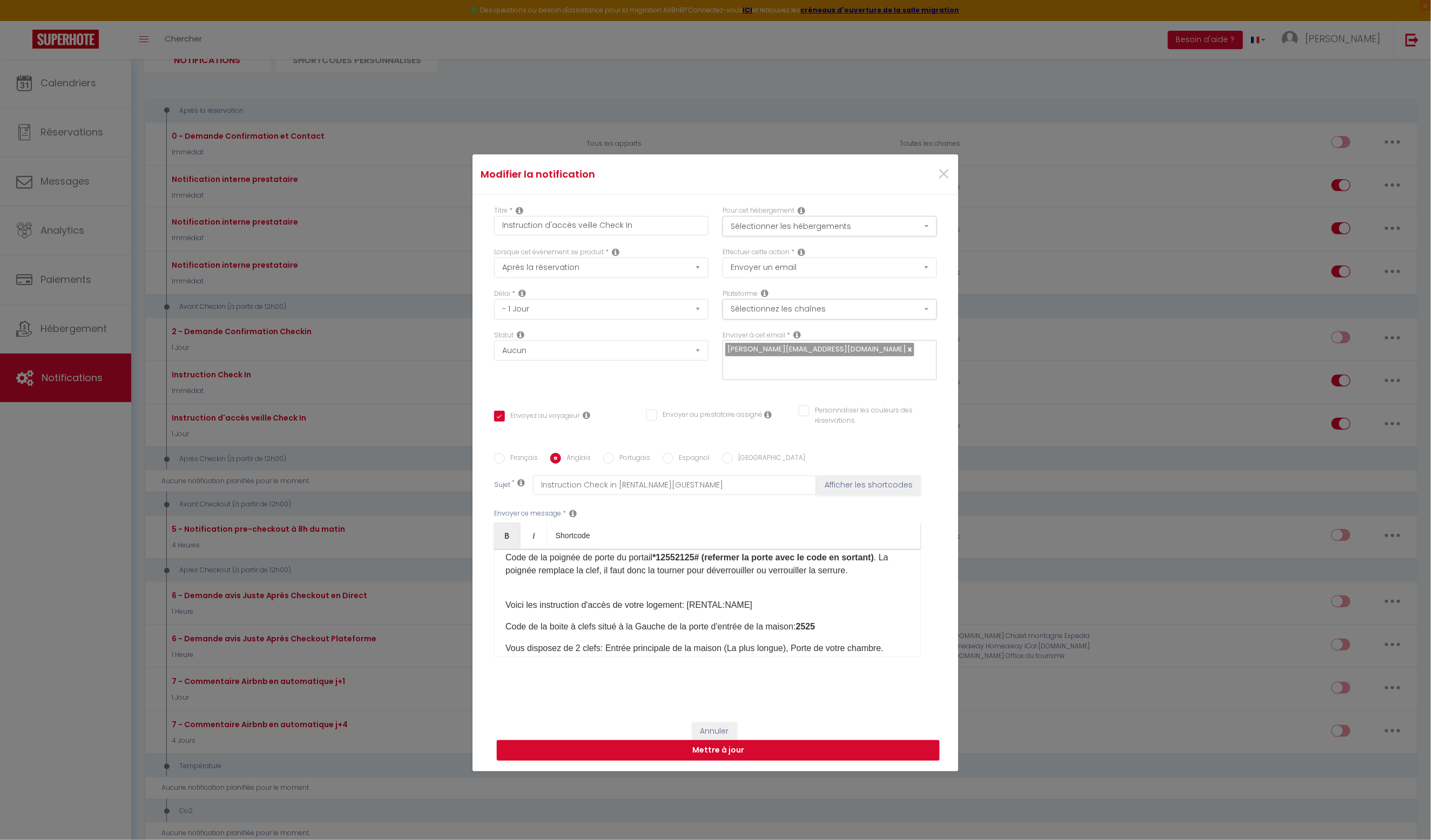
type input "Acess instructions check in [GEOGRAPHIC_DATA] [RENTAL:NAME] [GUEST:NAME][RENTAL…"
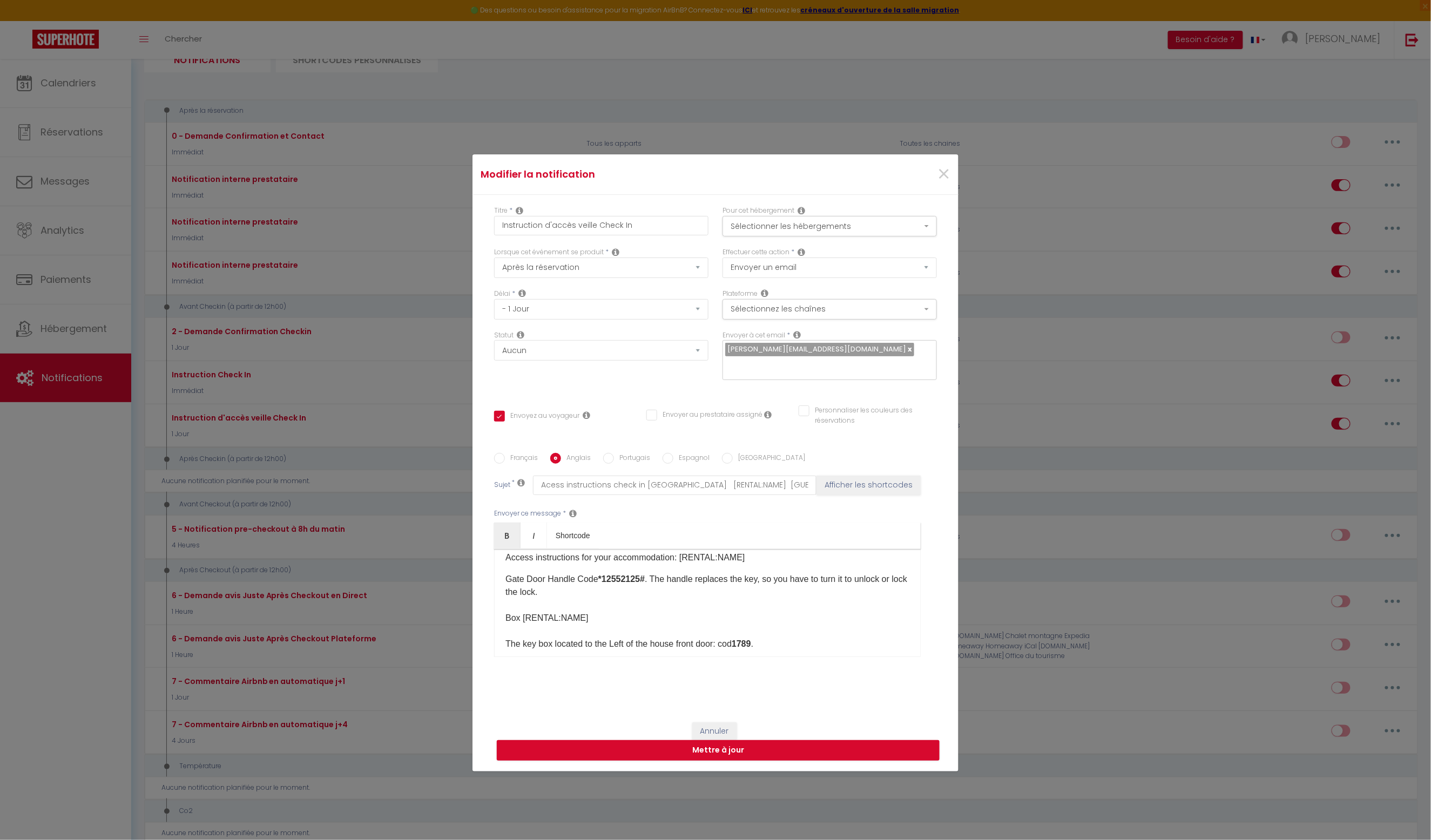
click at [751, 646] on strong "1789" at bounding box center [741, 644] width 19 height 9
click at [666, 458] on input "Espagnol" at bounding box center [668, 458] width 11 height 11
radio input "true"
checkbox input "true"
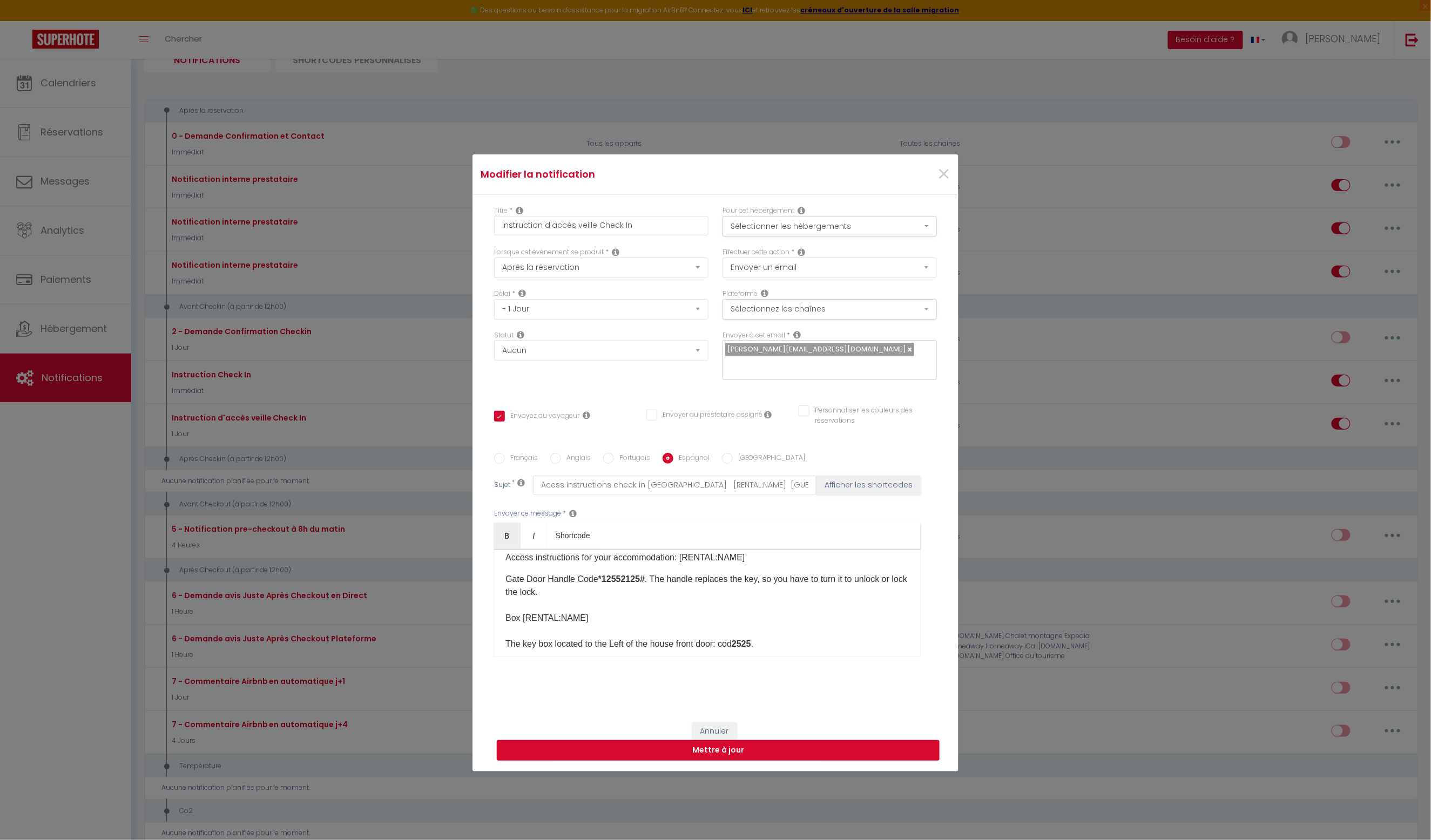
checkbox input "false"
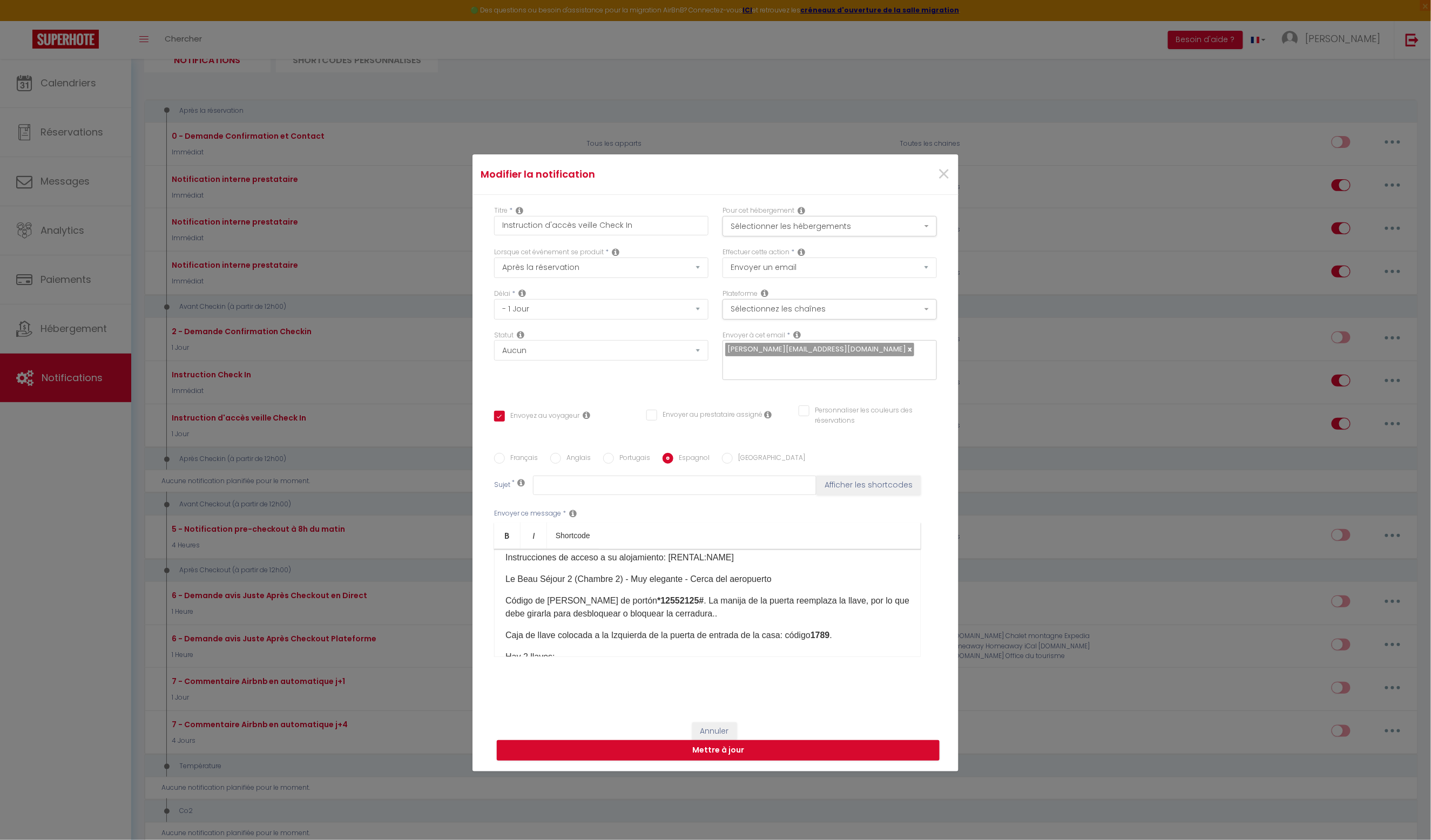
click at [828, 636] on b "1789" at bounding box center [820, 635] width 19 height 9
click at [785, 753] on button "Mettre à jour" at bounding box center [718, 750] width 443 height 20
checkbox input "true"
checkbox input "false"
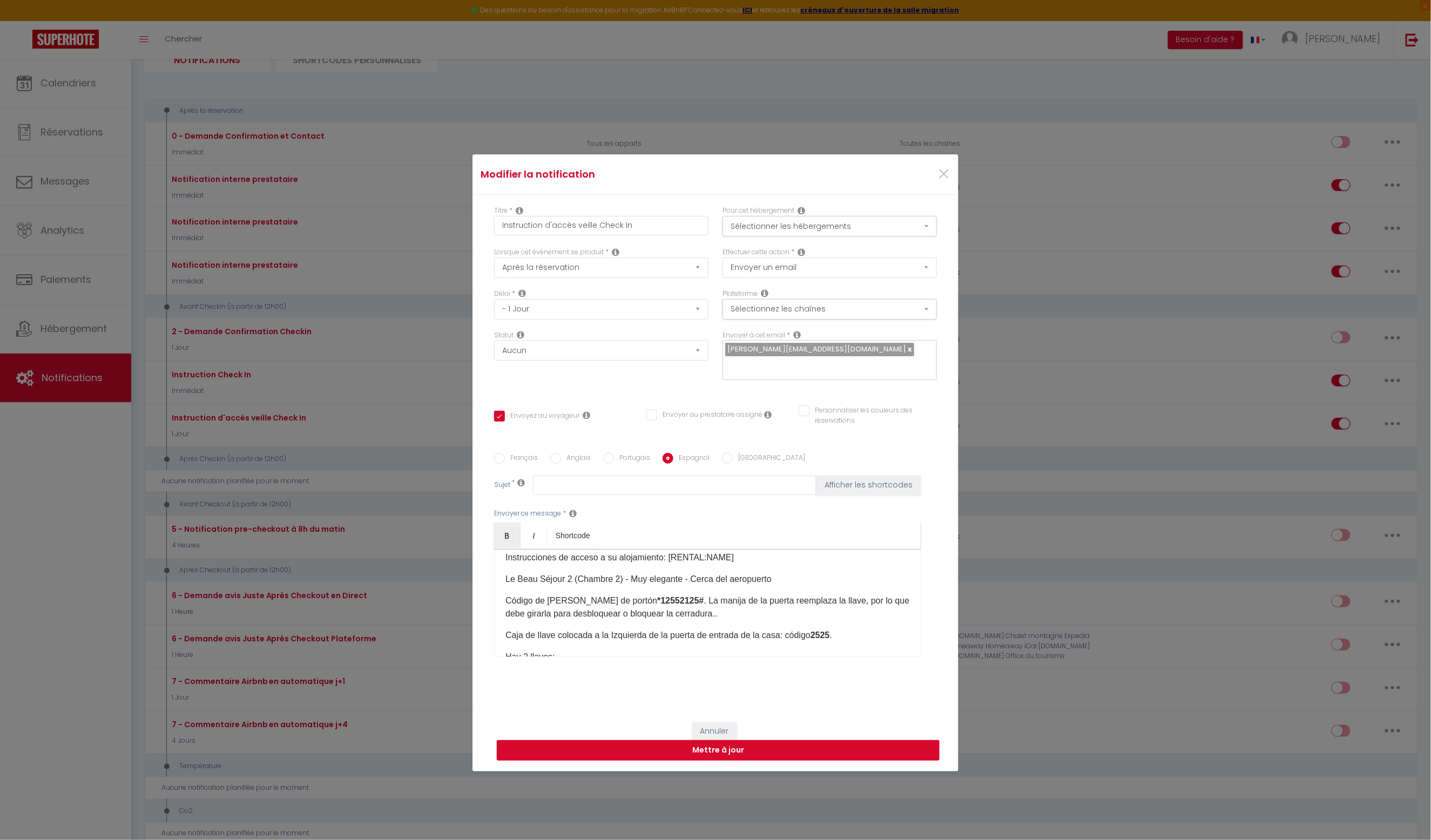
checkbox input "false"
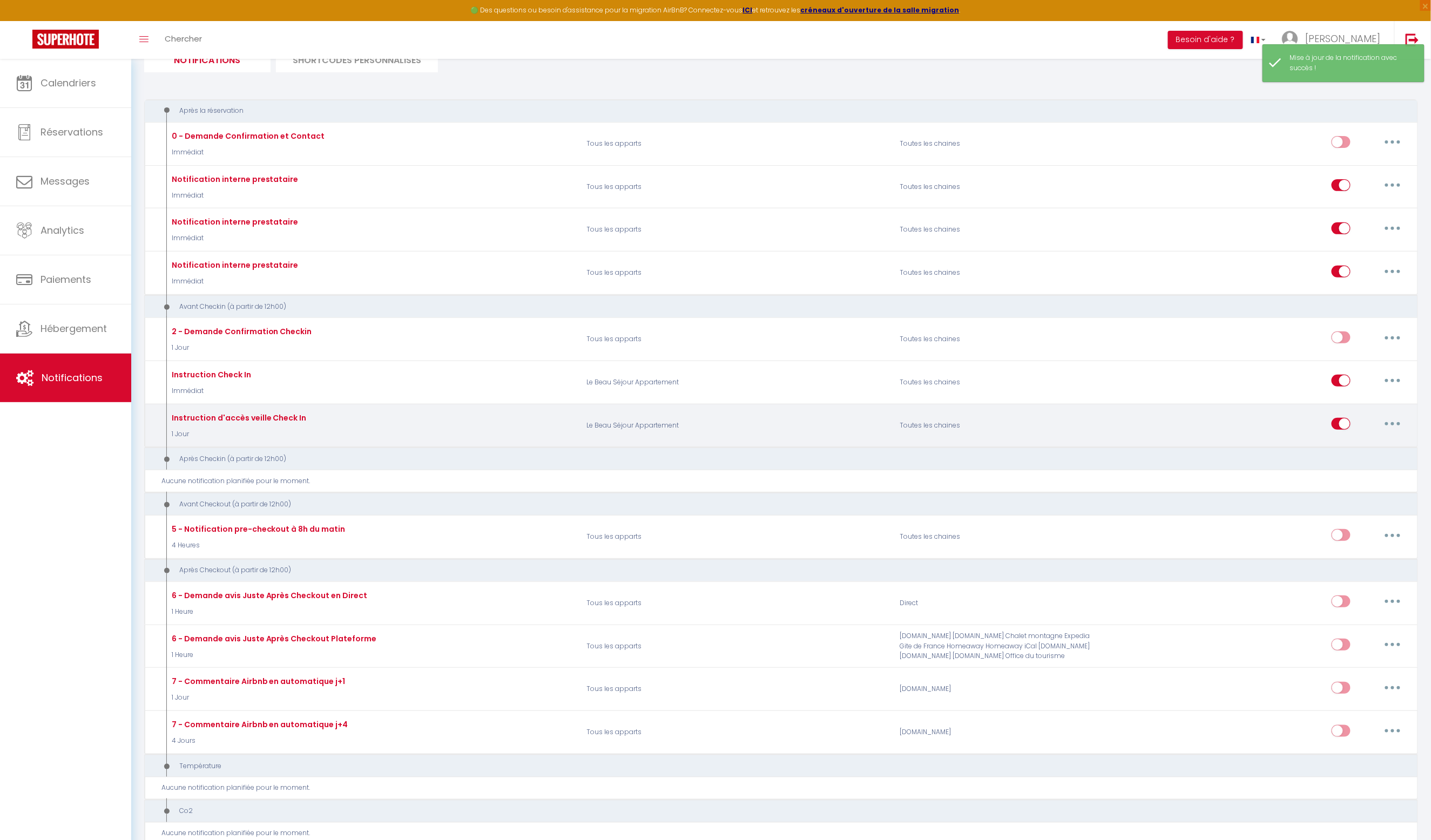
click at [1388, 420] on button "button" at bounding box center [1392, 423] width 31 height 18
click at [1352, 444] on link "Editer" at bounding box center [1364, 448] width 80 height 19
type input "Instruction d'accès veille Check In"
select select "1 Jour"
select select
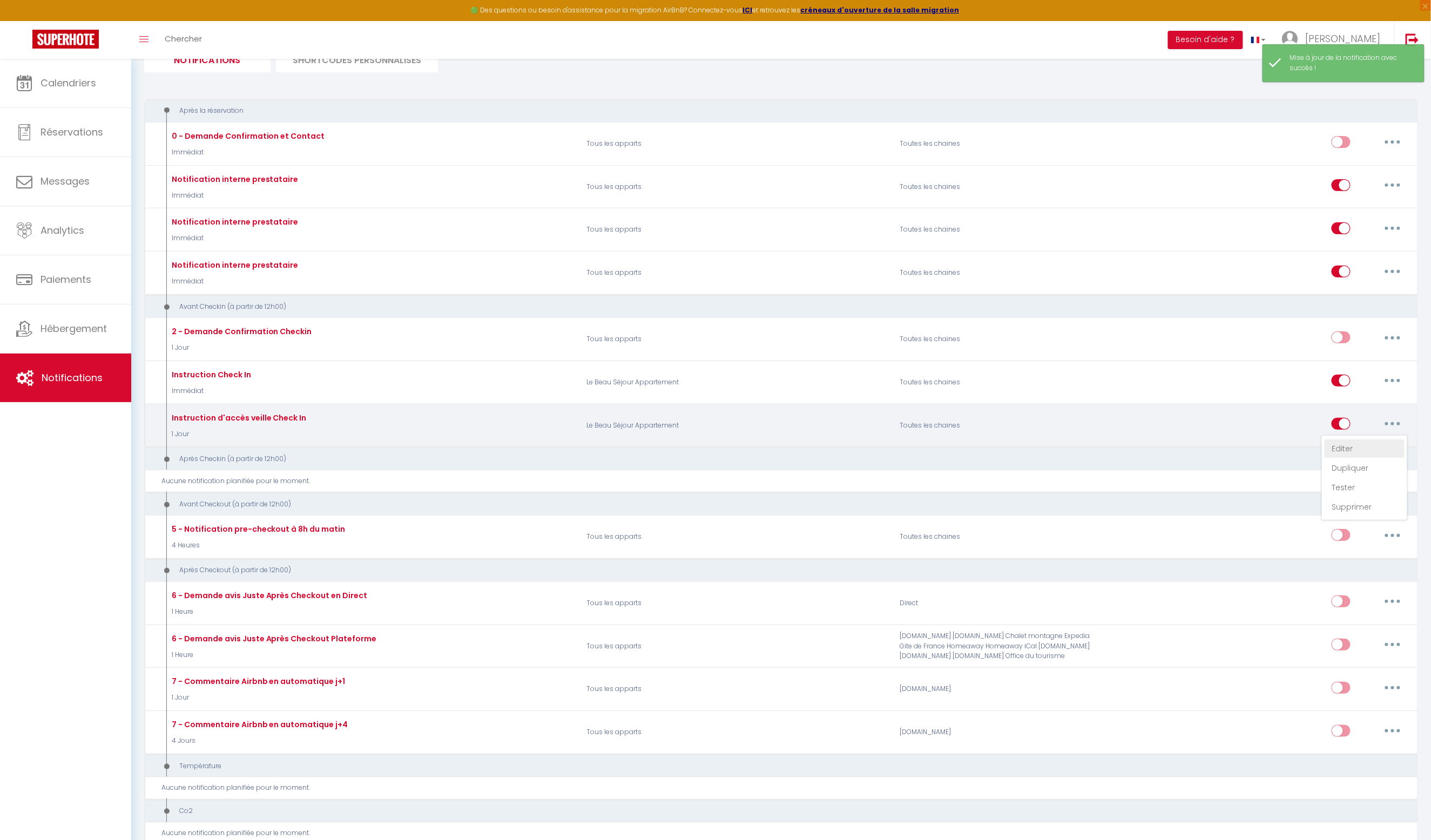
checkbox input "true"
checkbox input "false"
radio input "true"
type input "Instruction Check in [RENTAL:NAME][GUEST:NAME]"
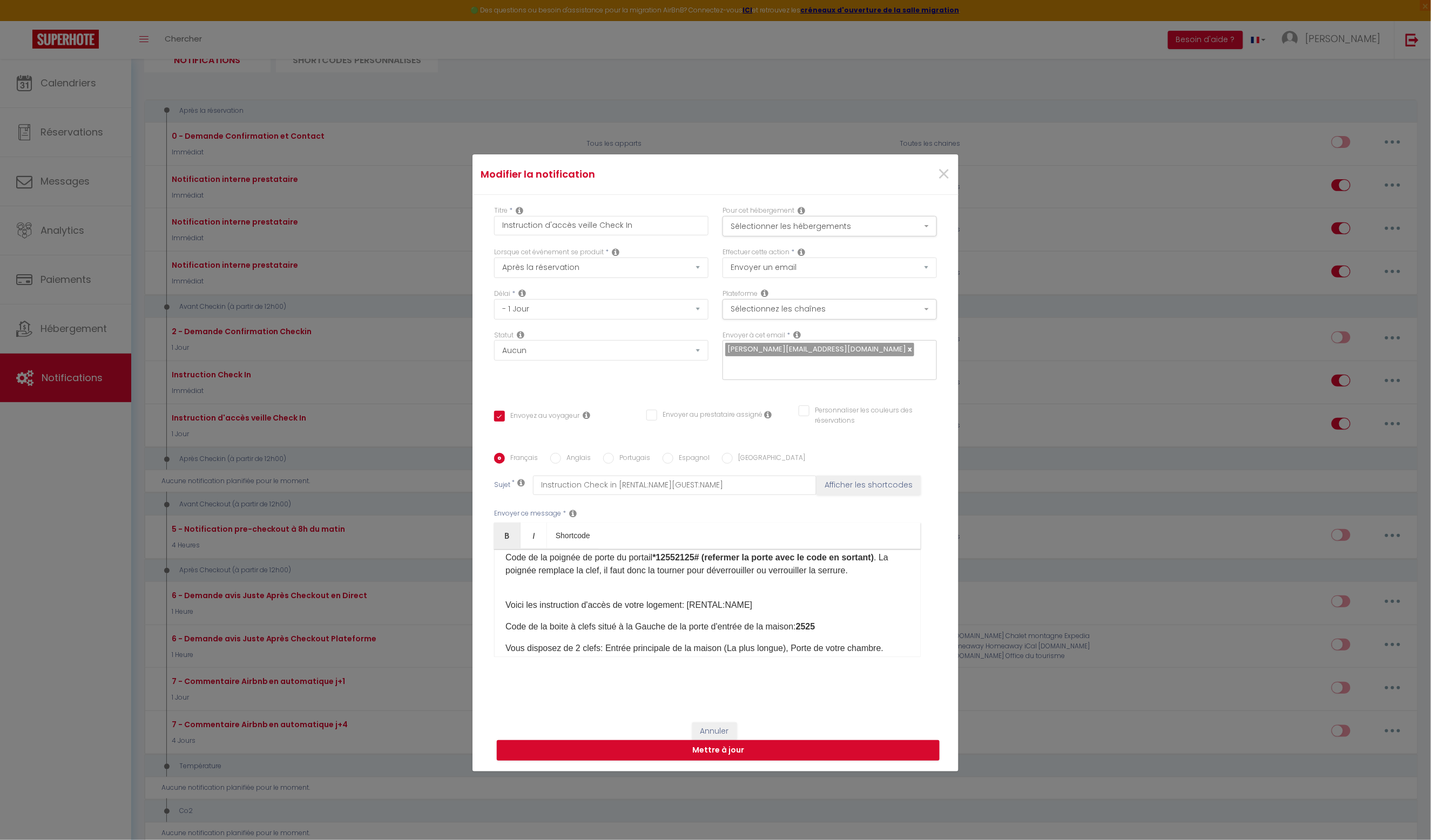
click at [558, 457] on input "Anglais" at bounding box center [556, 458] width 11 height 11
radio input "true"
checkbox input "true"
checkbox input "false"
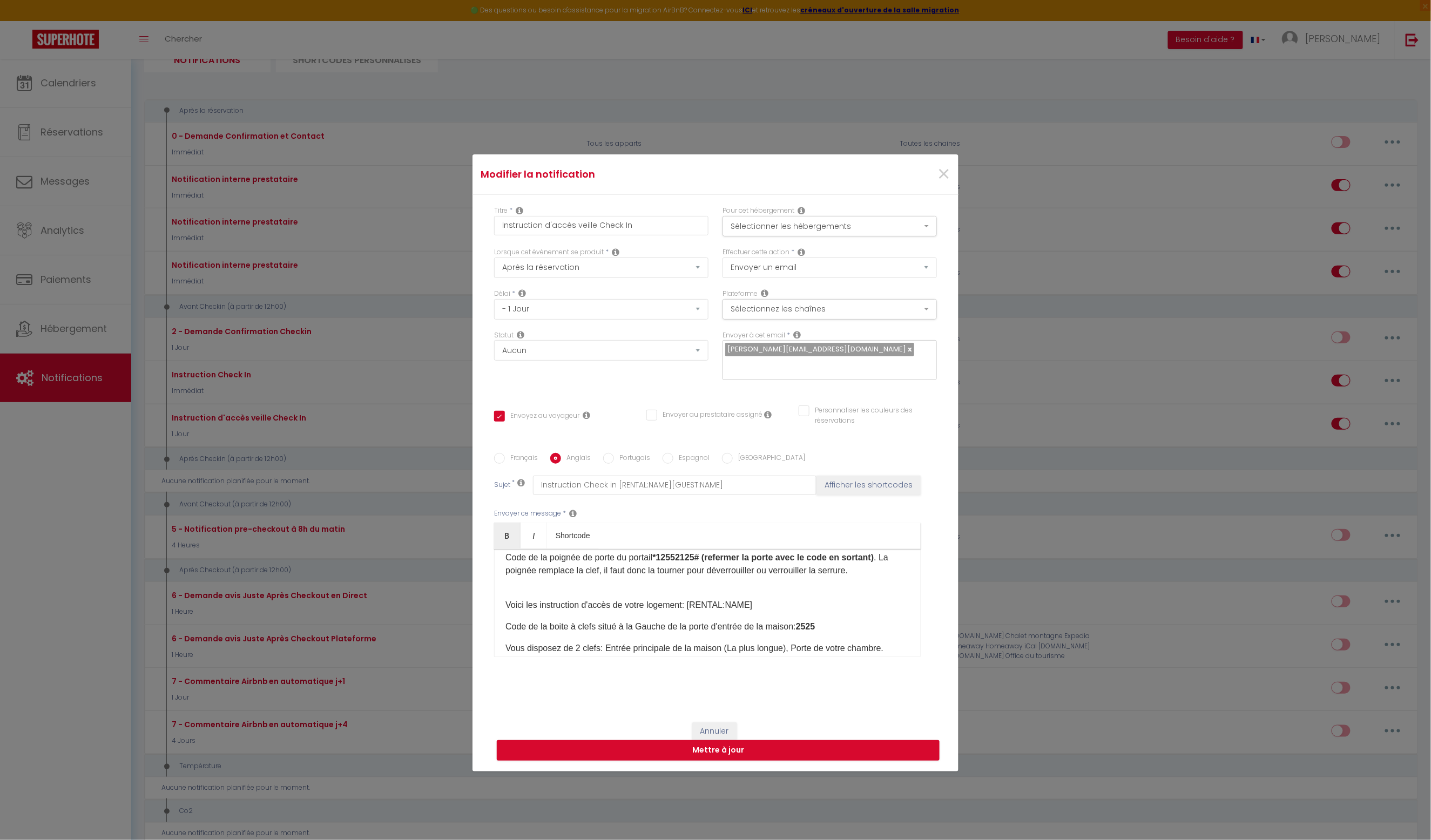
type input "Acess instructions check in [GEOGRAPHIC_DATA] [RENTAL:NAME] [GUEST:NAME][RENTAL…"
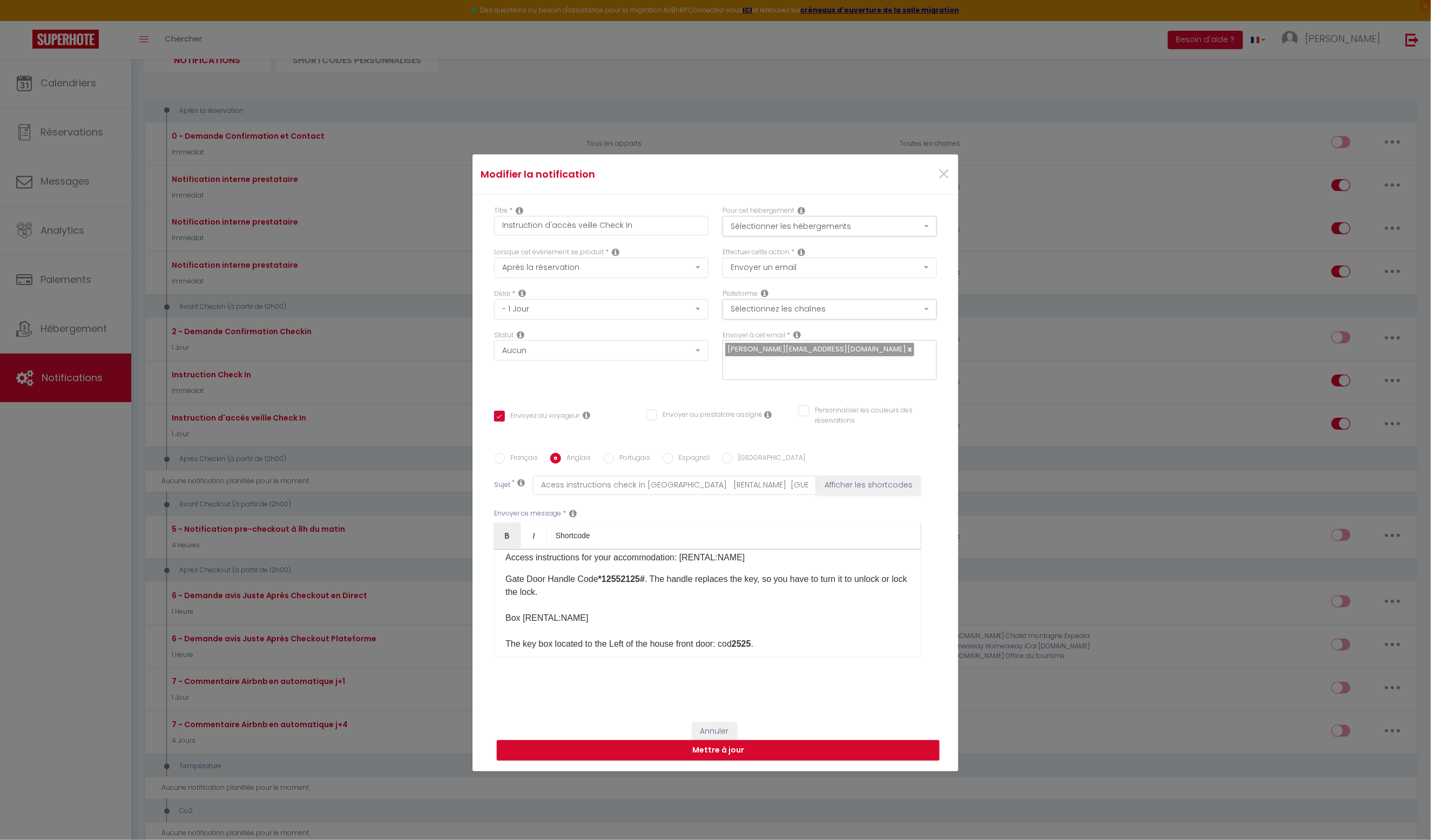
click at [669, 458] on input "Espagnol" at bounding box center [668, 458] width 11 height 11
radio input "true"
checkbox input "true"
checkbox input "false"
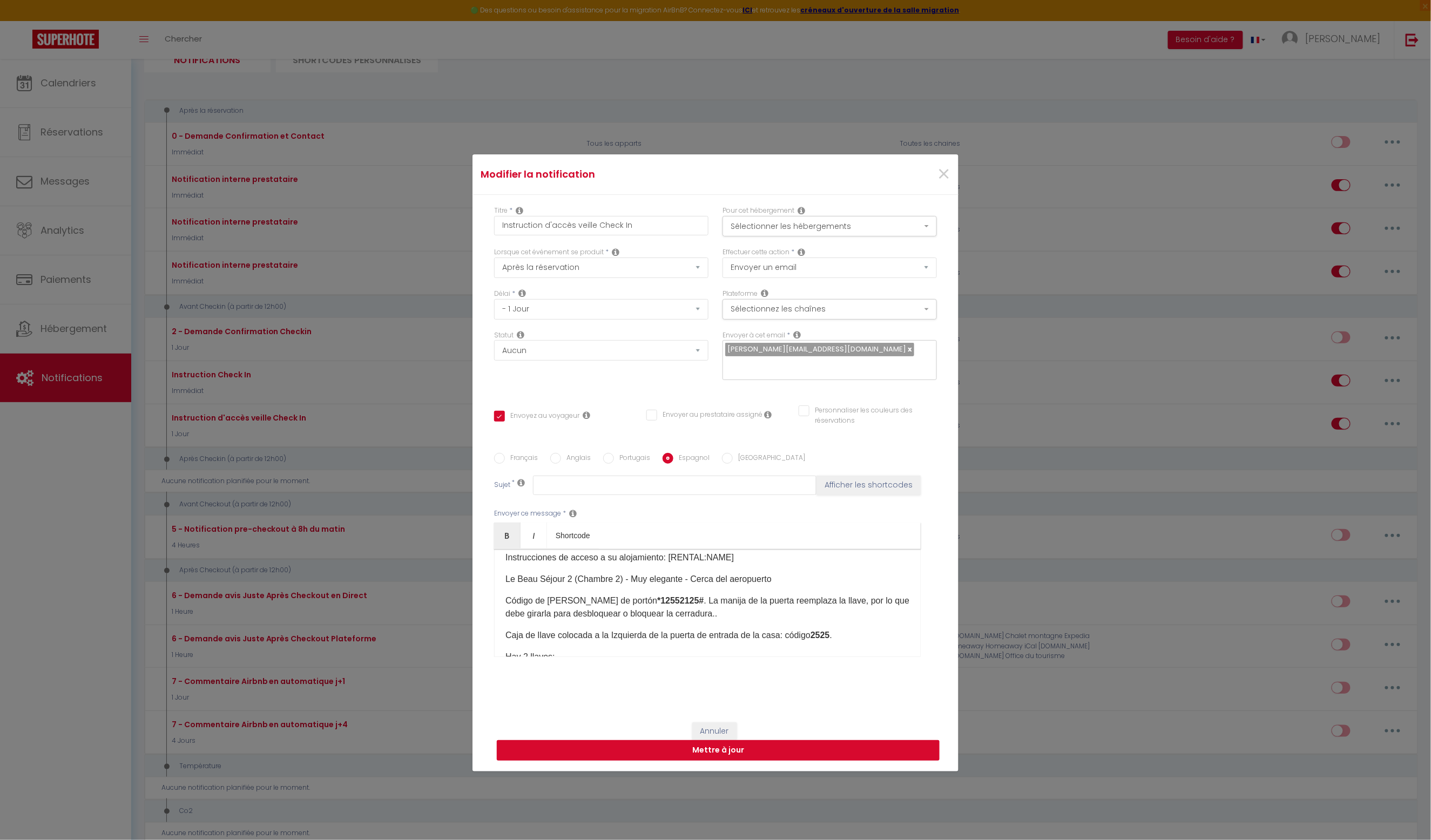
click at [793, 752] on button "Mettre à jour" at bounding box center [718, 750] width 443 height 20
checkbox input "true"
checkbox input "false"
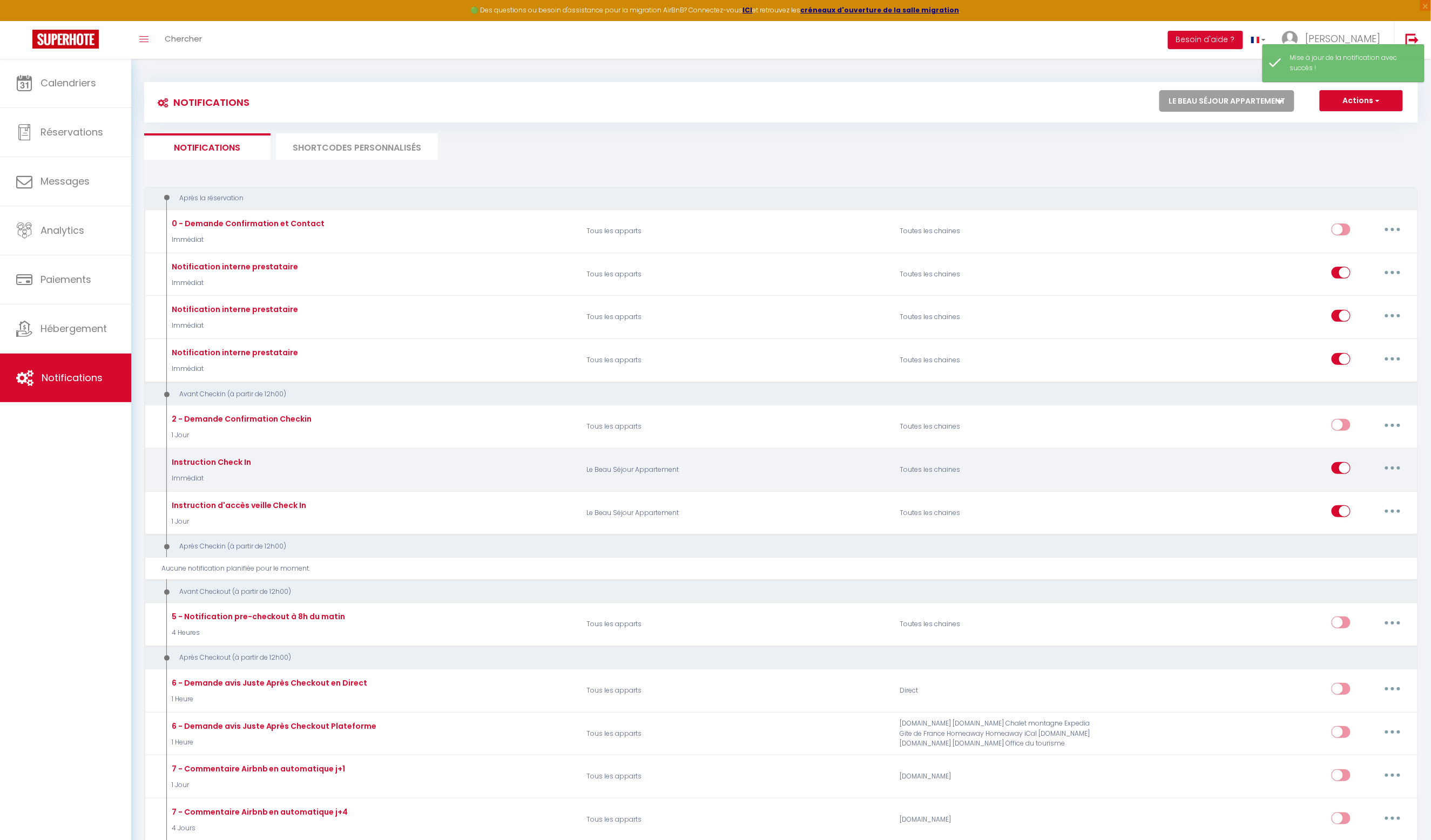
scroll to position [0, 0]
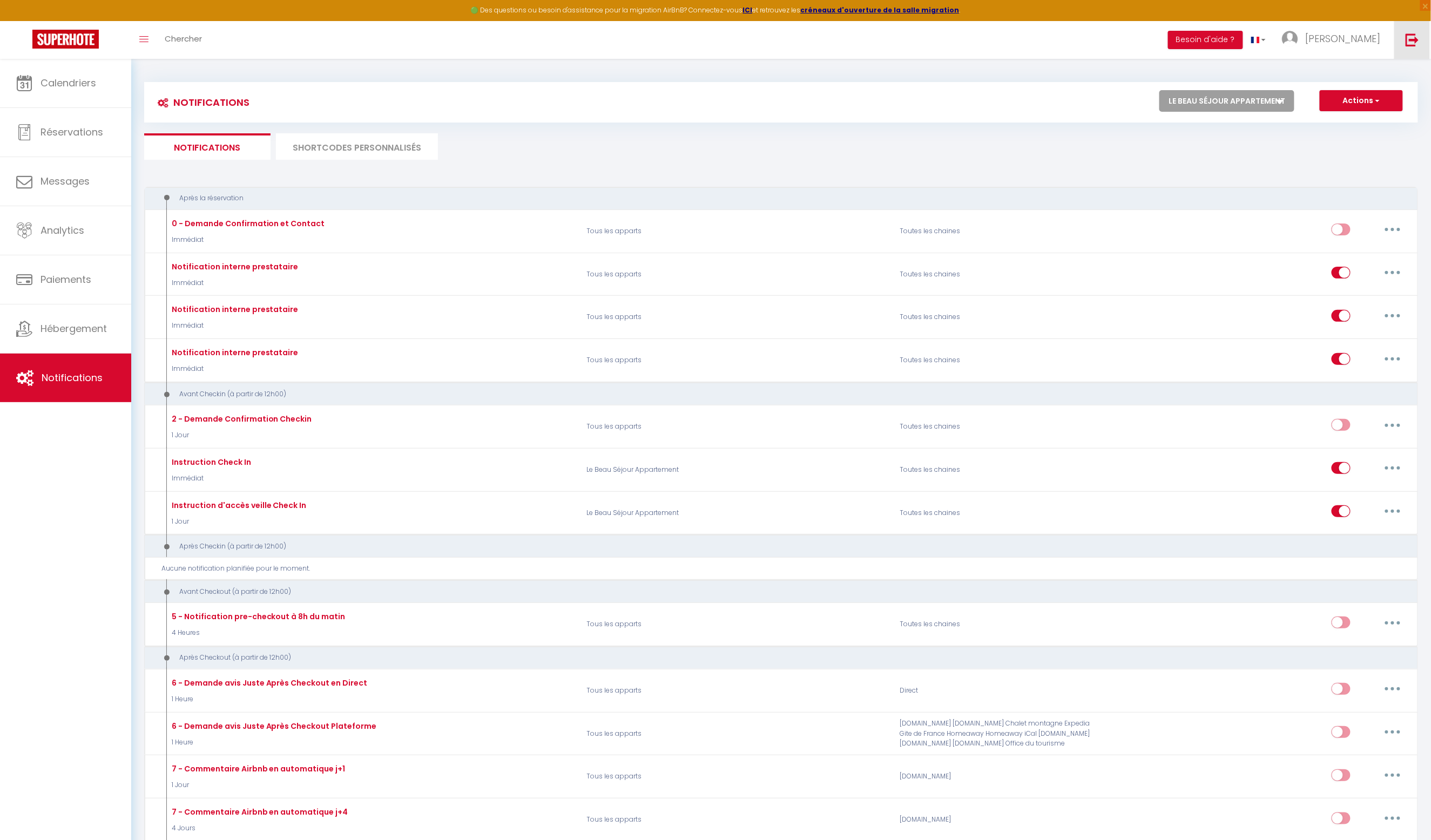
click at [1407, 38] on img at bounding box center [1412, 40] width 14 height 14
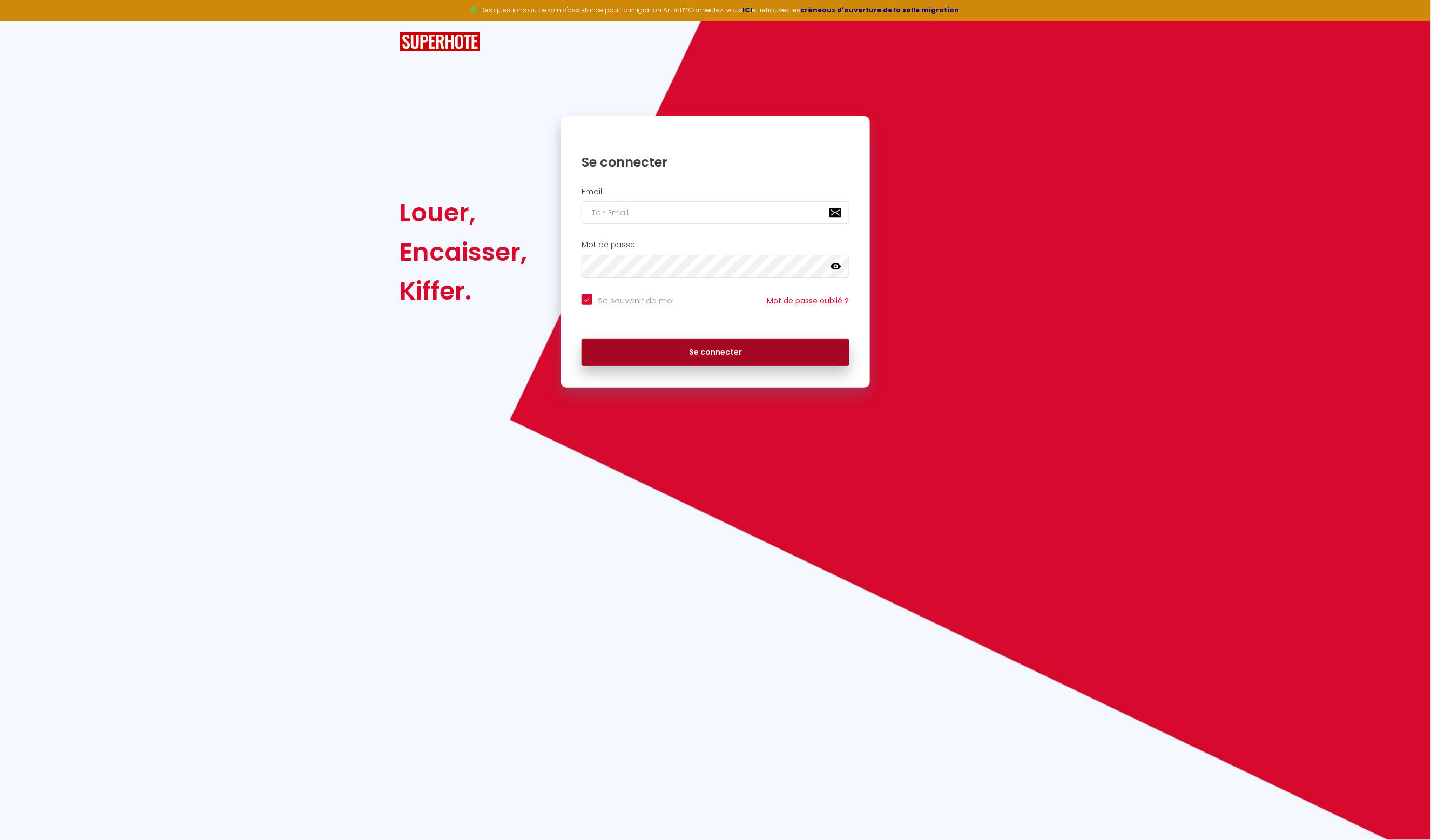
click at [825, 350] on button "Se connecter" at bounding box center [715, 352] width 268 height 27
checkbox input "true"
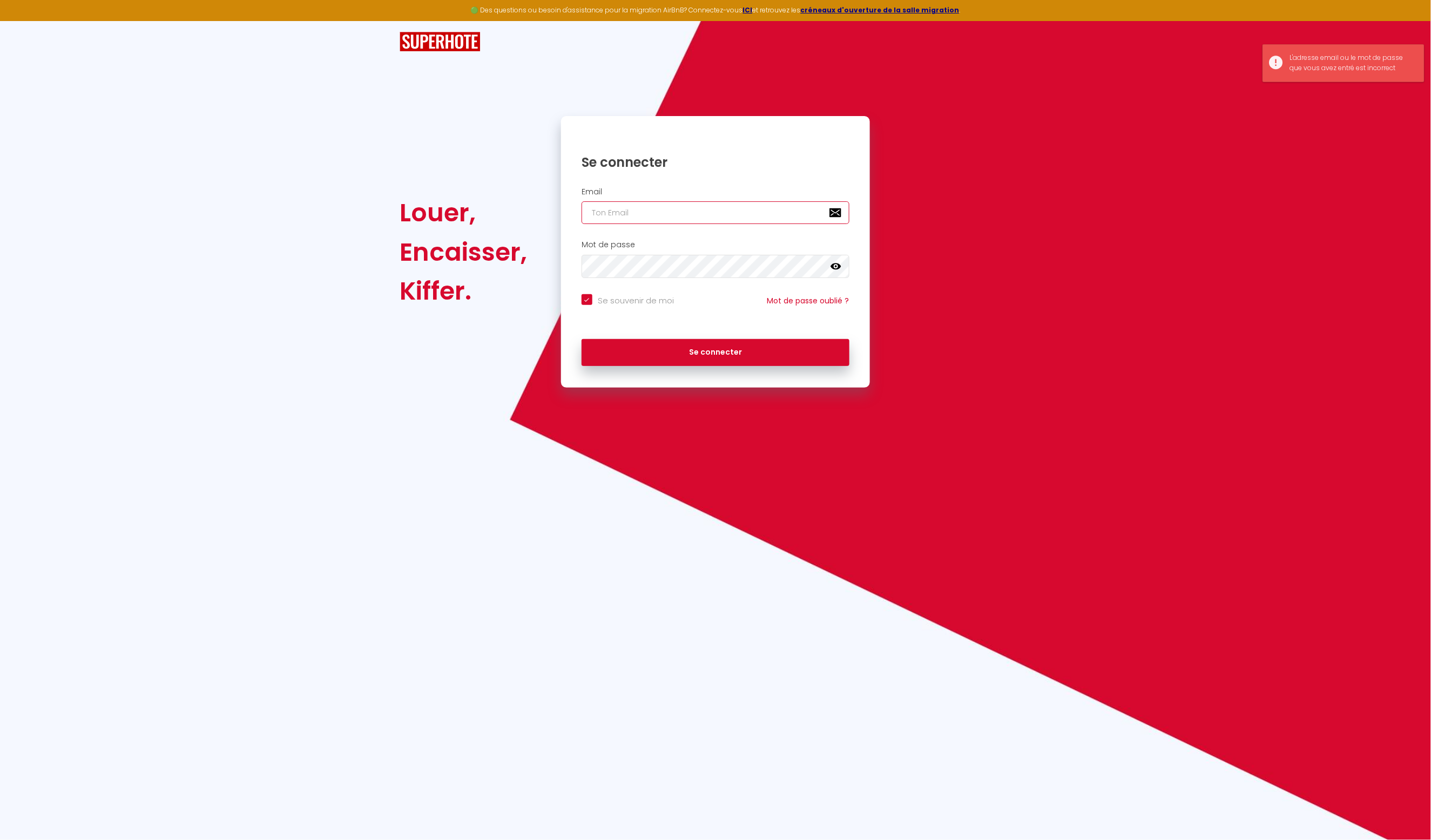
type input "[PERSON_NAME][EMAIL_ADDRESS][DOMAIN_NAME]"
click at [817, 357] on button "Se connecter" at bounding box center [715, 352] width 268 height 27
checkbox input "true"
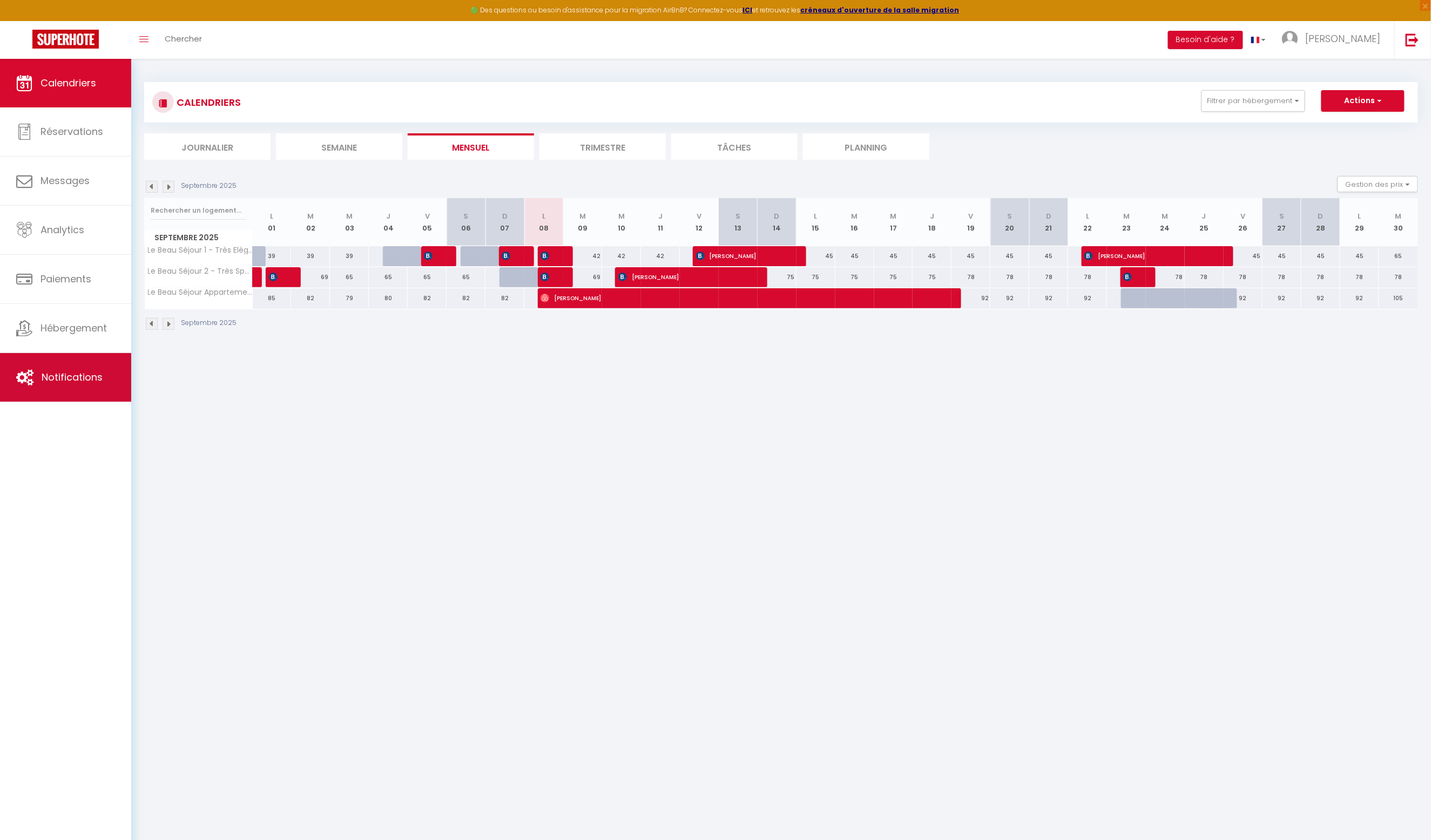
click at [94, 379] on span "Notifications" at bounding box center [72, 377] width 61 height 14
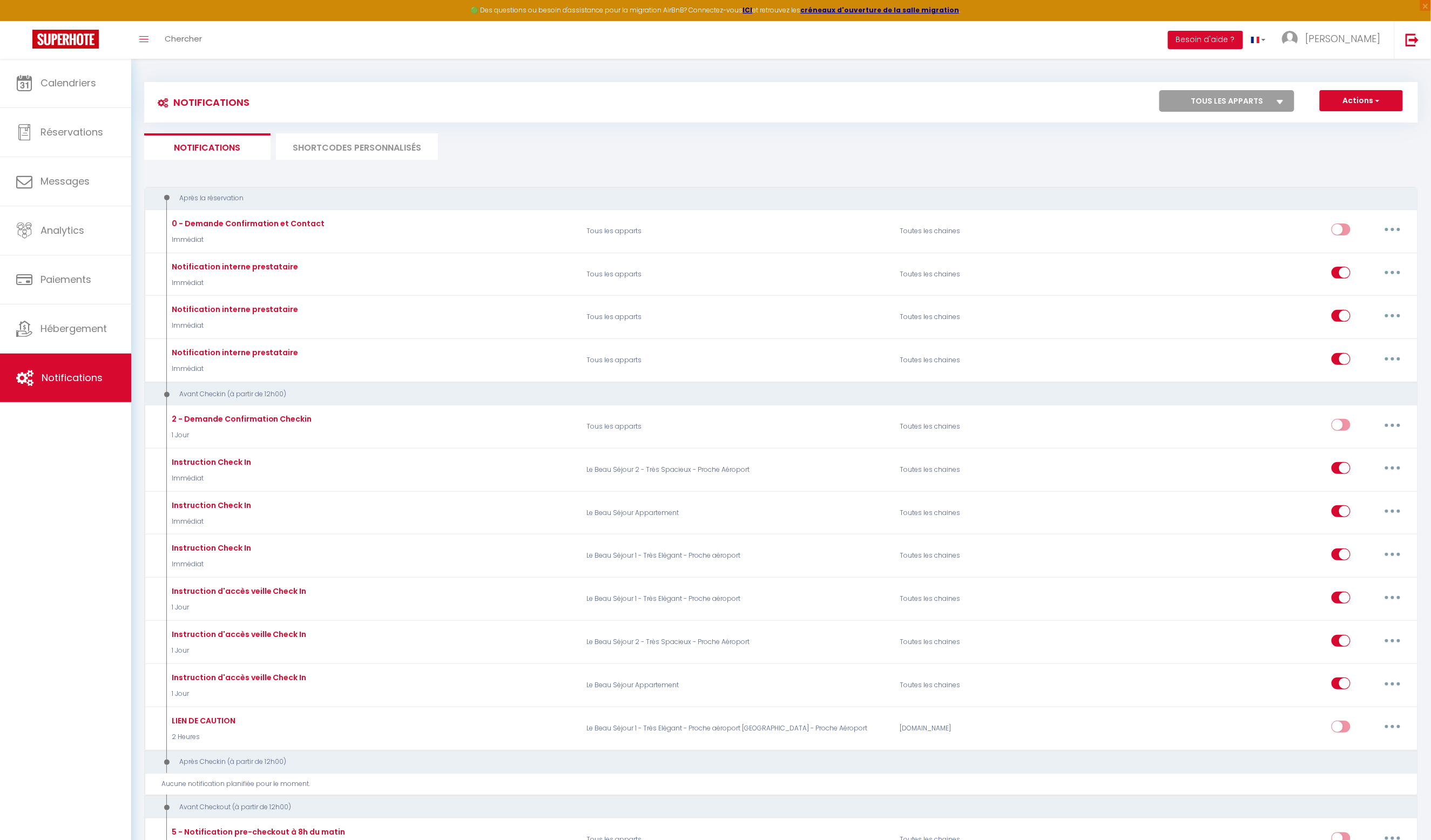
select select "63175"
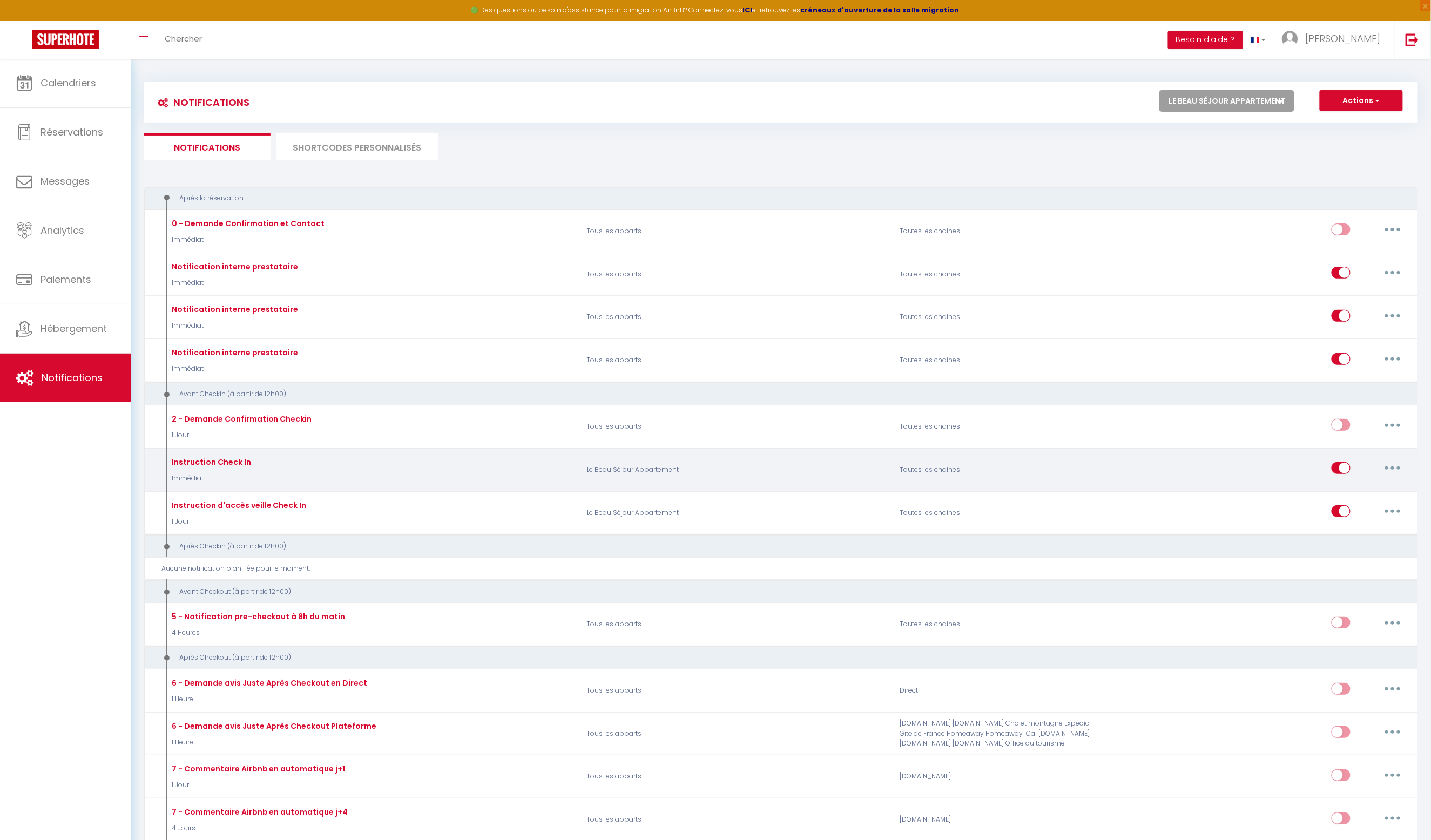
click at [1392, 469] on icon "button" at bounding box center [1391, 468] width 3 height 3
click at [1359, 495] on link "Editer" at bounding box center [1364, 493] width 80 height 19
type input "Instruction Check In"
select select "Immédiat"
select select
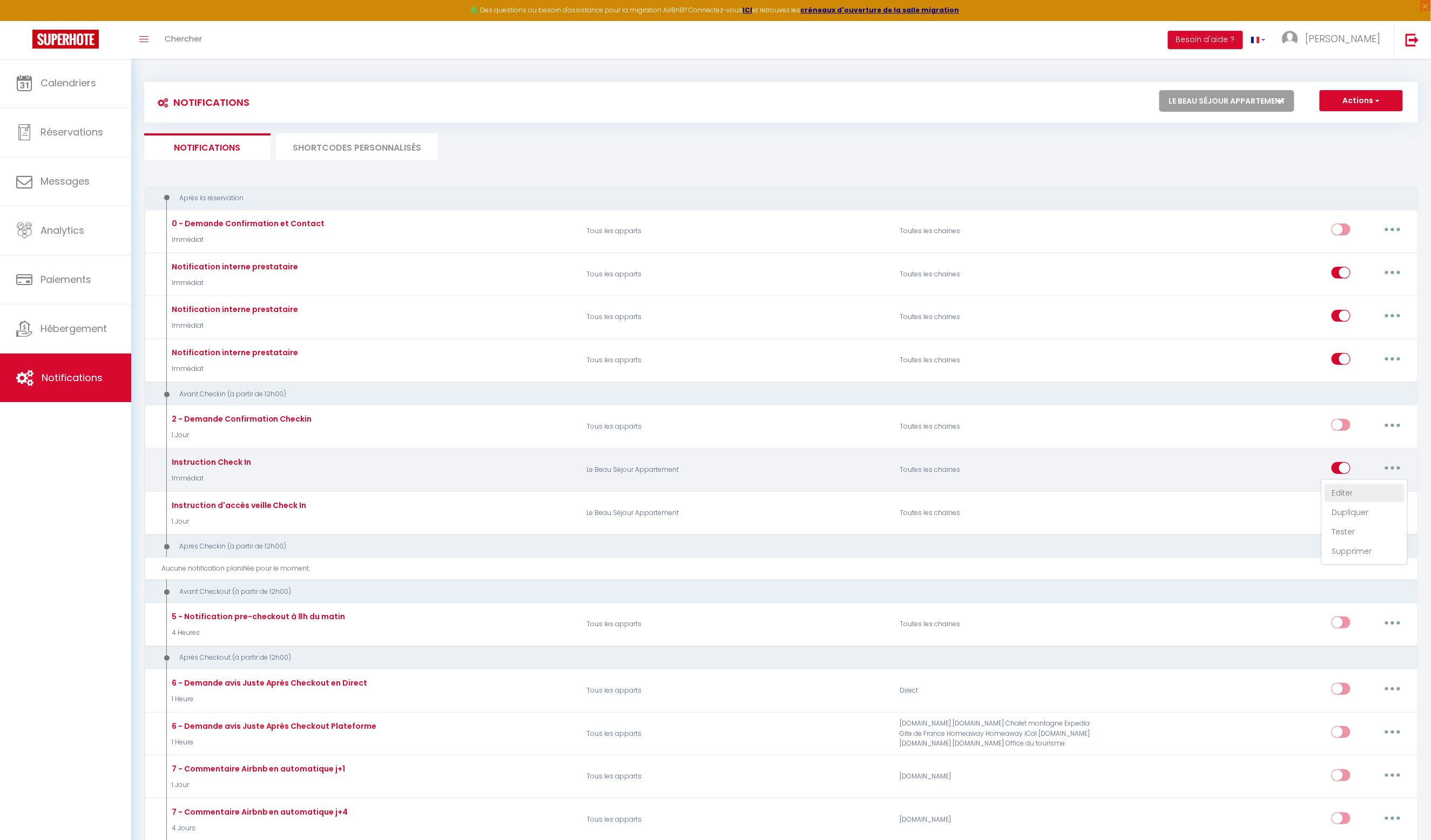
checkbox input "true"
checkbox input "false"
radio input "true"
type input "Instruction Check in [RENTAL:NAME][GUEST:NAME]"
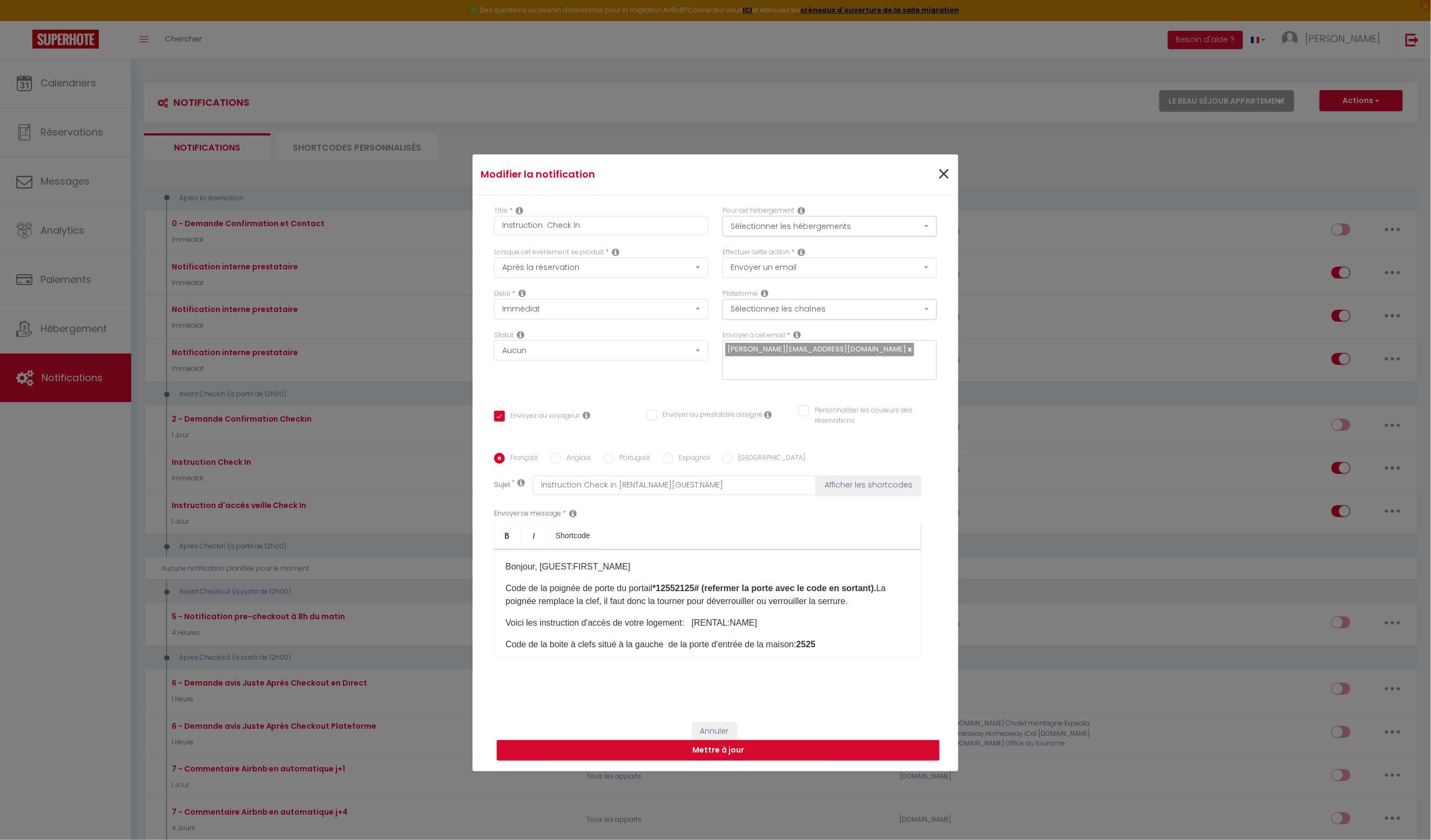
click at [944, 169] on span "×" at bounding box center [943, 174] width 14 height 32
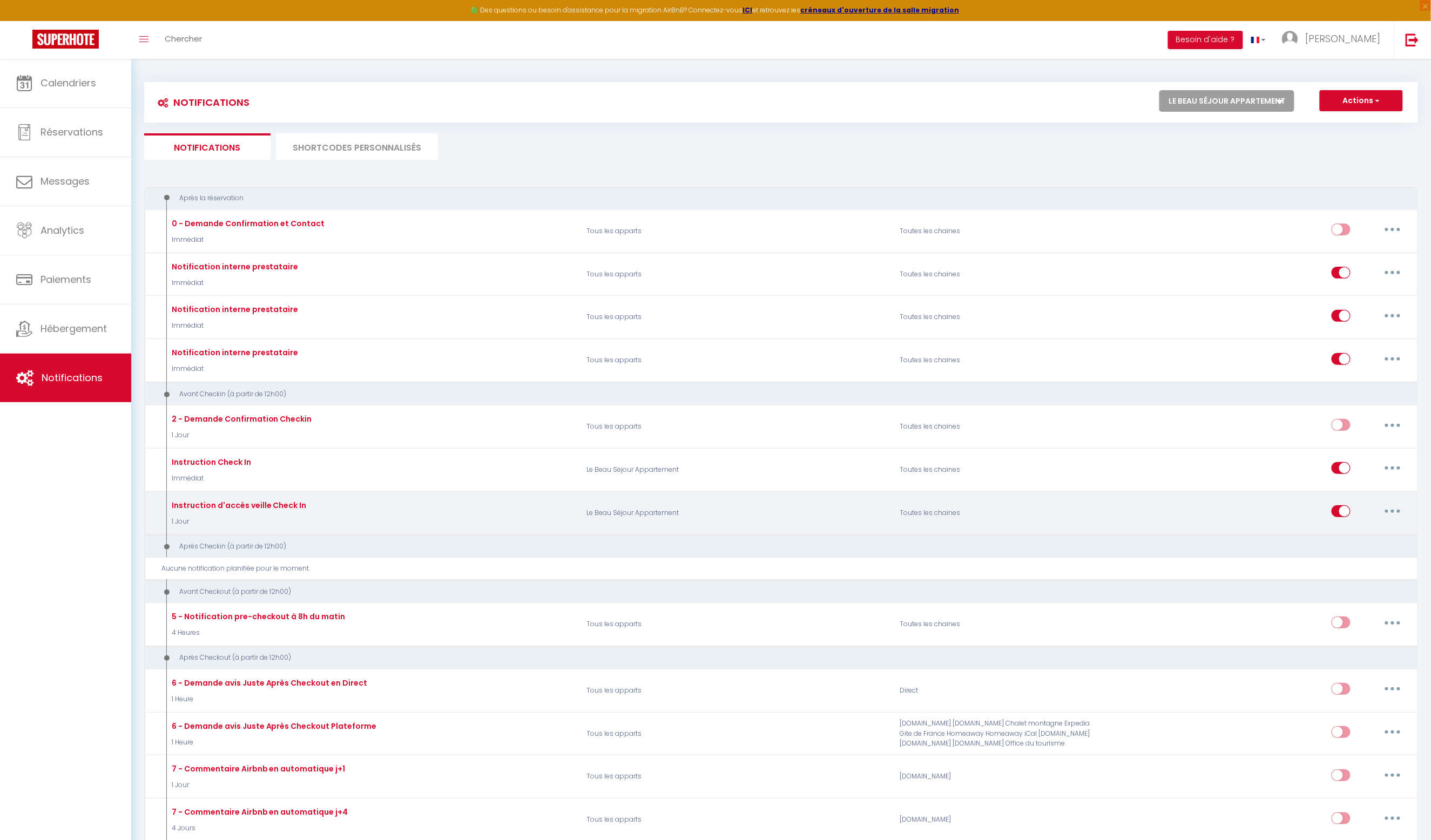
click at [1396, 510] on button "button" at bounding box center [1392, 511] width 31 height 18
click at [1354, 533] on link "Editer" at bounding box center [1364, 536] width 80 height 19
type input "Instruction d'accès veille Check In"
select select "1 Jour"
checkbox input "true"
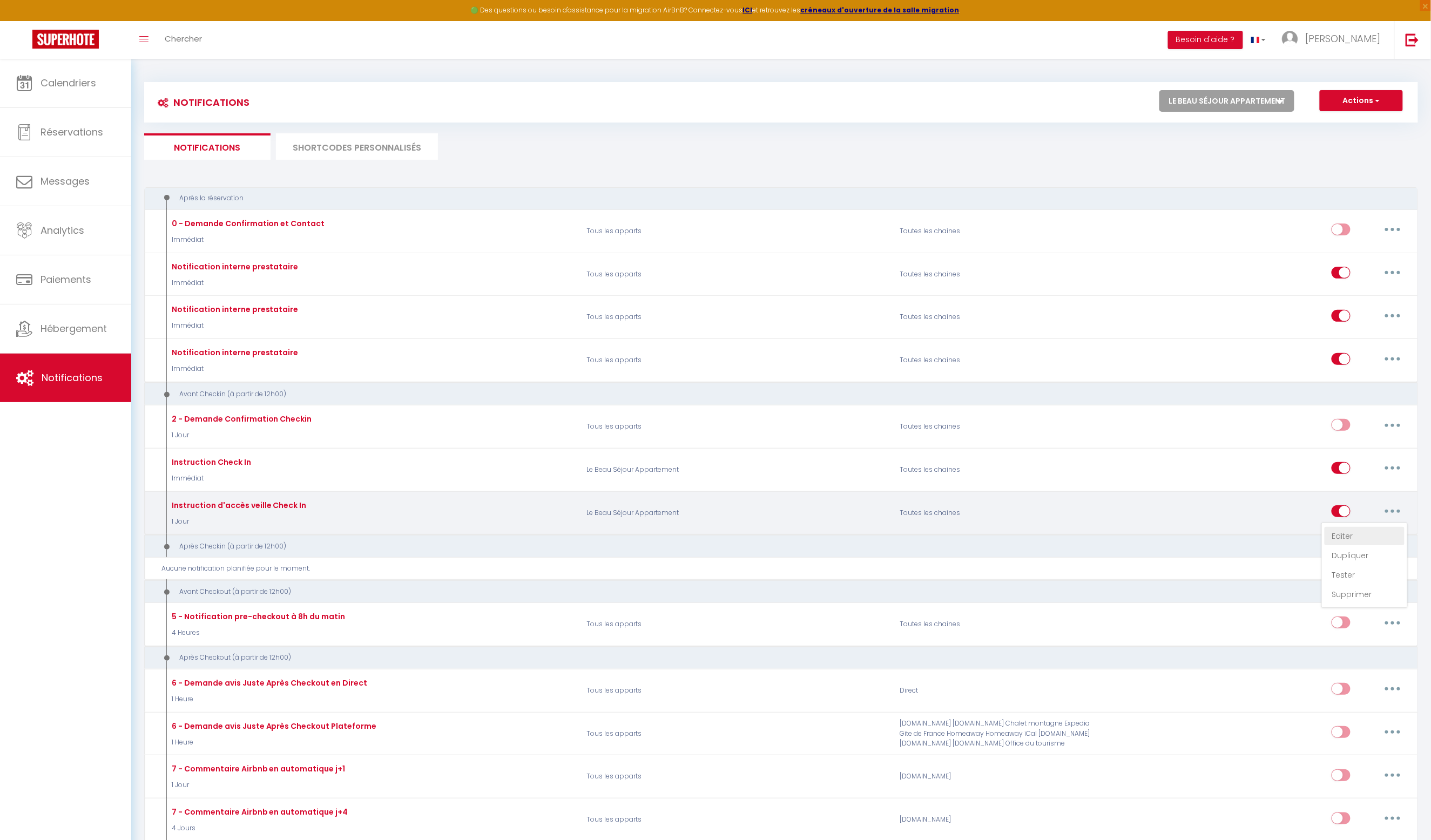
checkbox input "false"
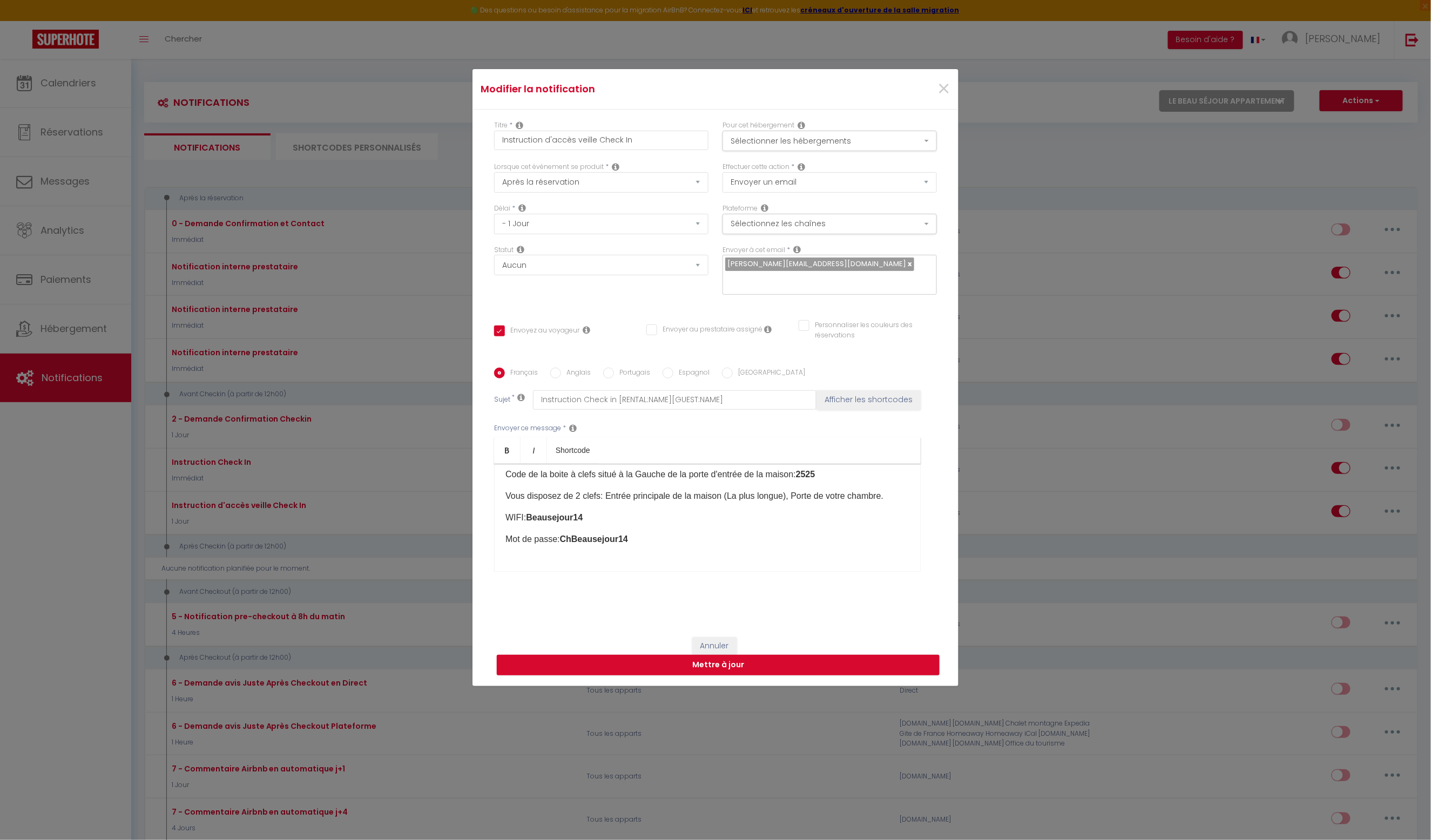
scroll to position [100, 0]
click at [555, 374] on input "Anglais" at bounding box center [556, 373] width 11 height 11
radio input "true"
checkbox input "true"
checkbox input "false"
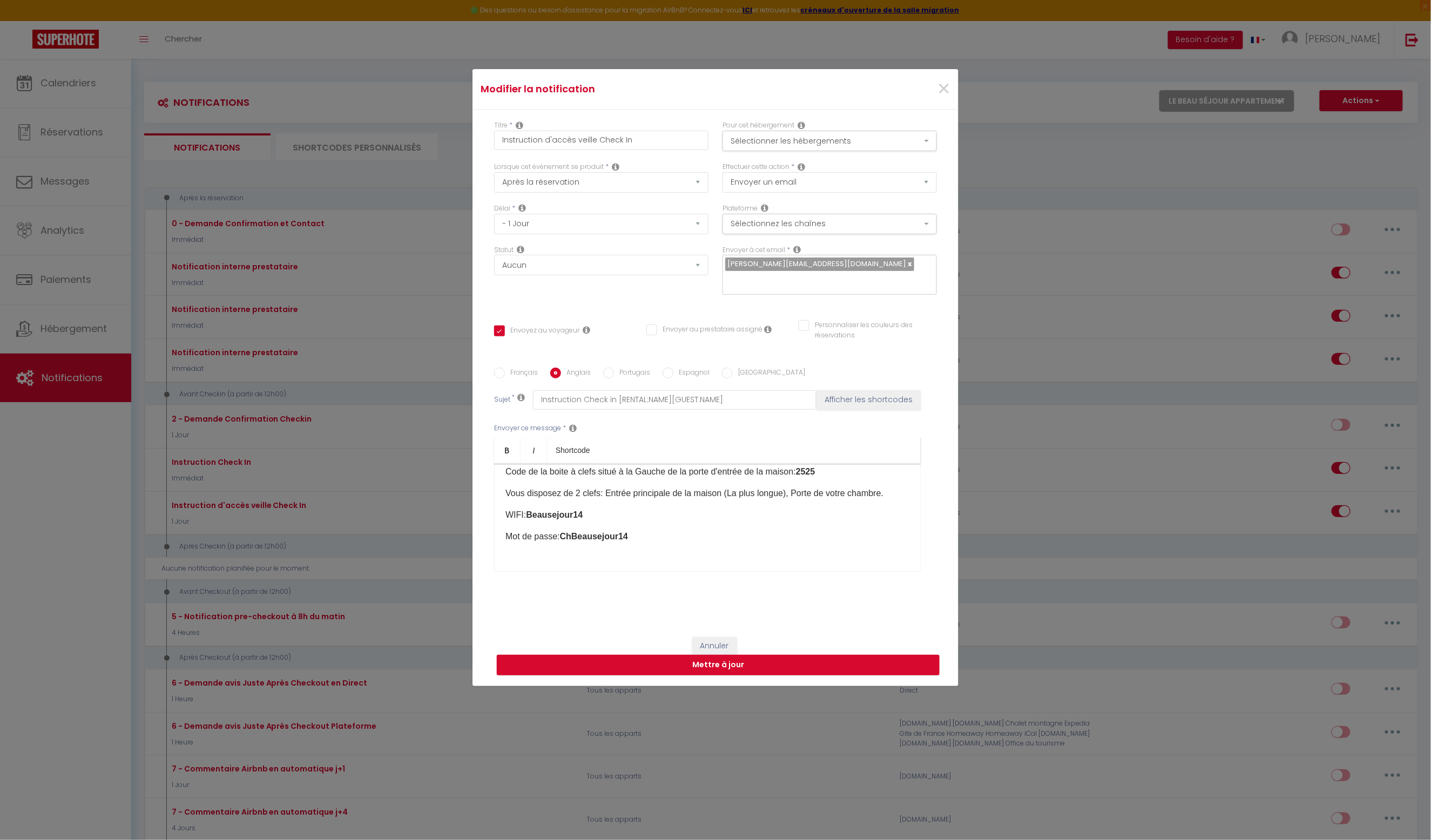
checkbox input "false"
type input "Acess instructions check in [GEOGRAPHIC_DATA] [RENTAL:NAME] [GUEST:NAME][RENTAL…"
click at [669, 373] on input "Espagnol" at bounding box center [668, 373] width 11 height 11
radio input "true"
checkbox input "true"
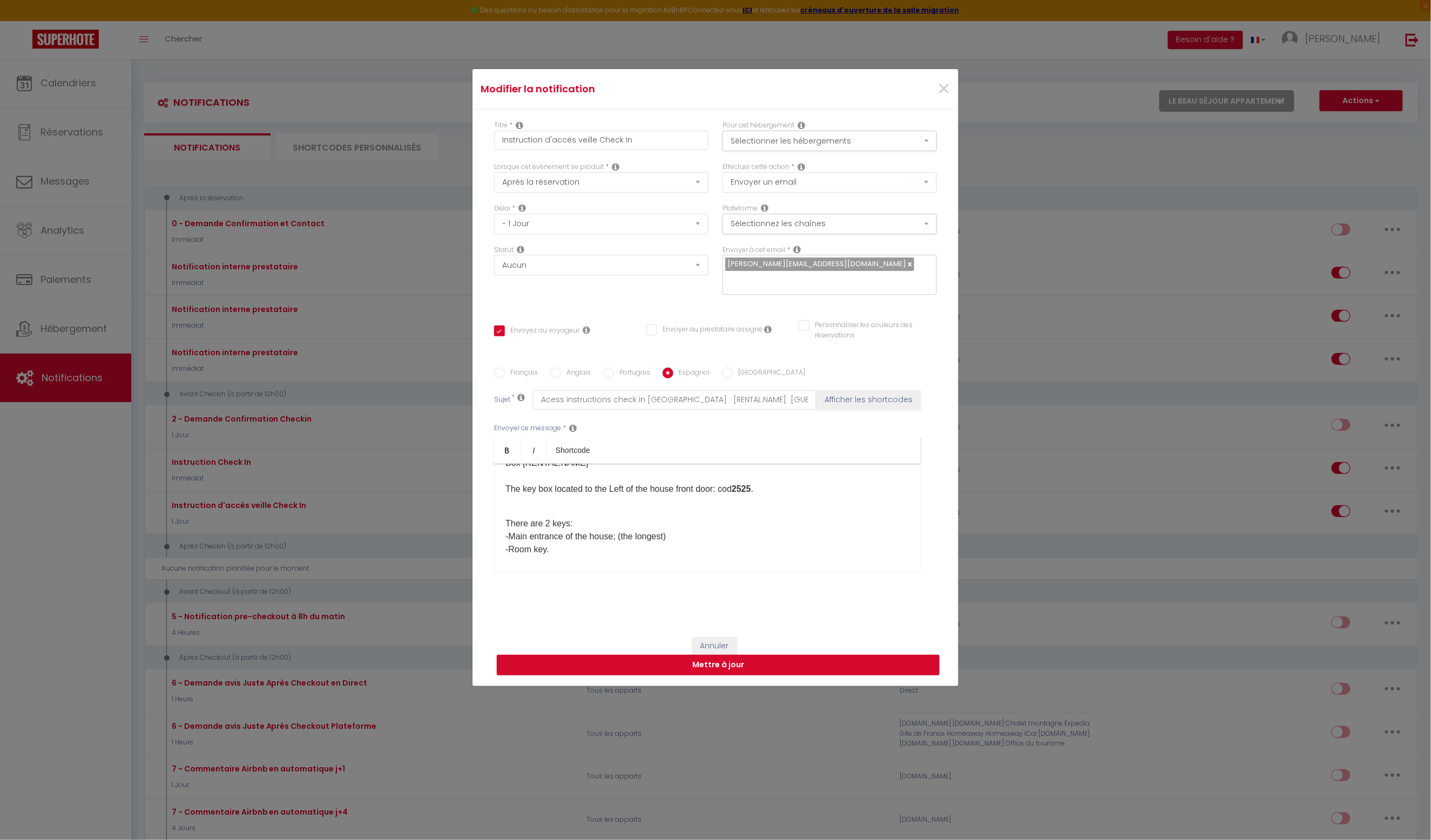
checkbox input "false"
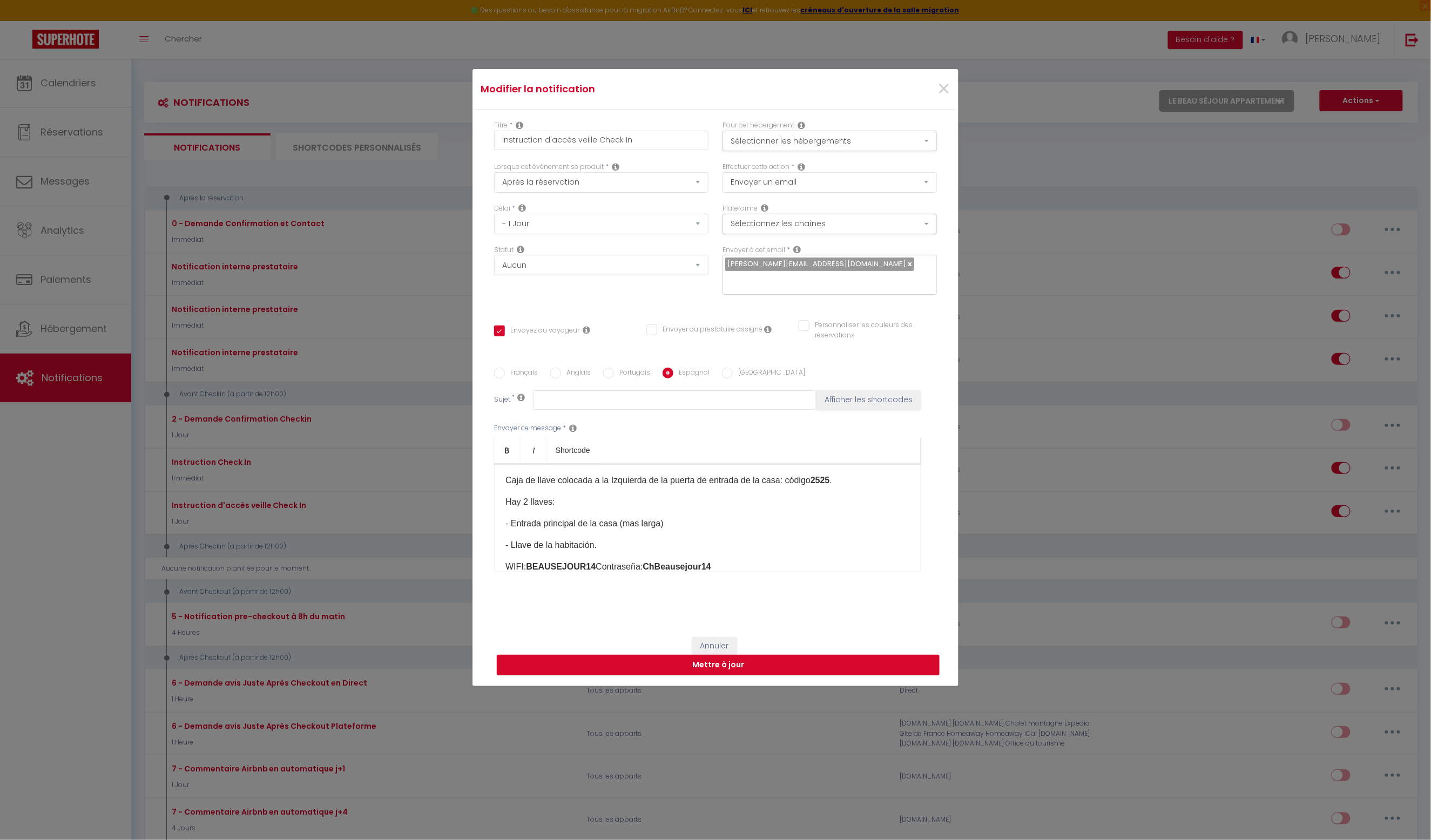
click at [820, 666] on button "Mettre à jour" at bounding box center [718, 665] width 443 height 20
checkbox input "true"
checkbox input "false"
